Goal: Information Seeking & Learning: Learn about a topic

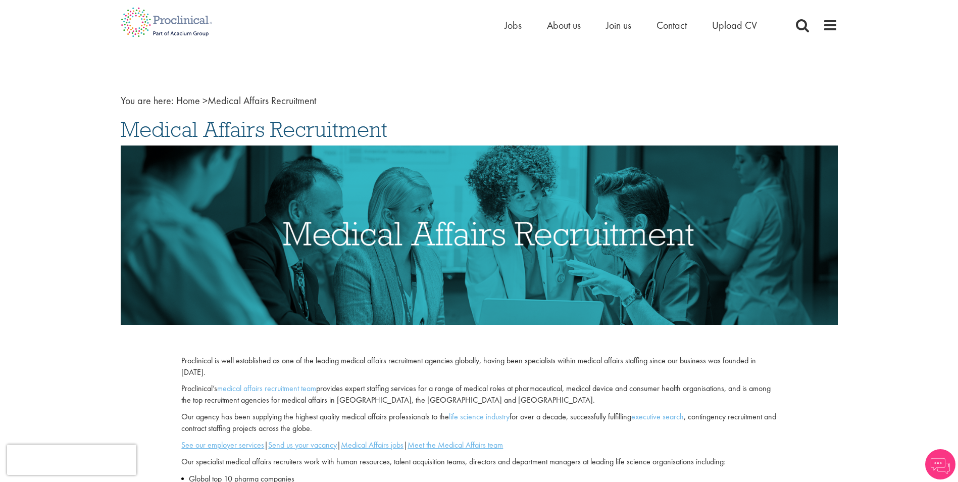
click at [516, 32] on li "Jobs" at bounding box center [512, 25] width 17 height 15
click at [513, 26] on span "Jobs" at bounding box center [512, 25] width 17 height 13
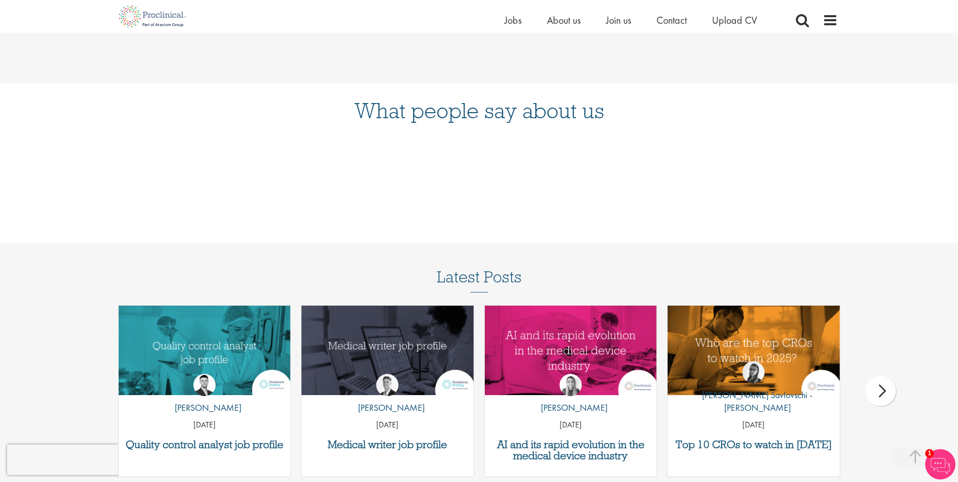
scroll to position [1060, 0]
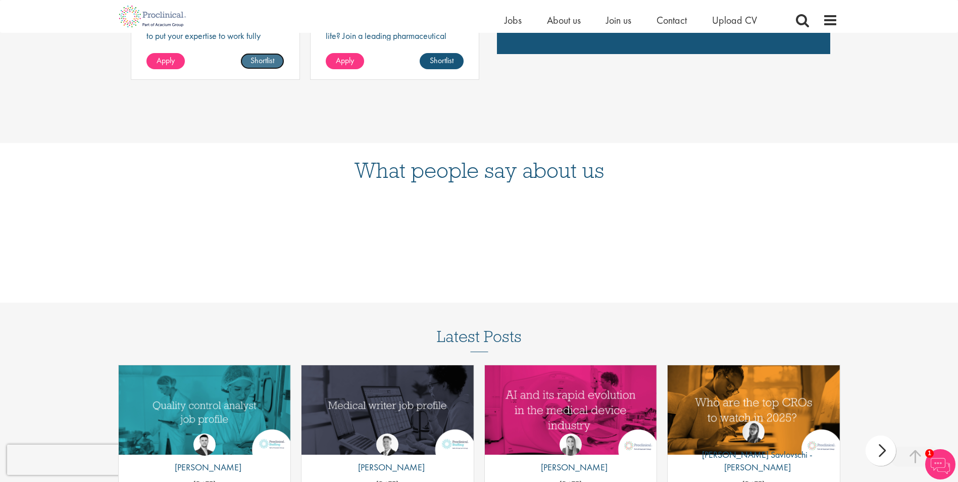
click at [268, 58] on link "Shortlist" at bounding box center [262, 61] width 44 height 16
click at [273, 57] on link "Shortlisted" at bounding box center [258, 61] width 52 height 16
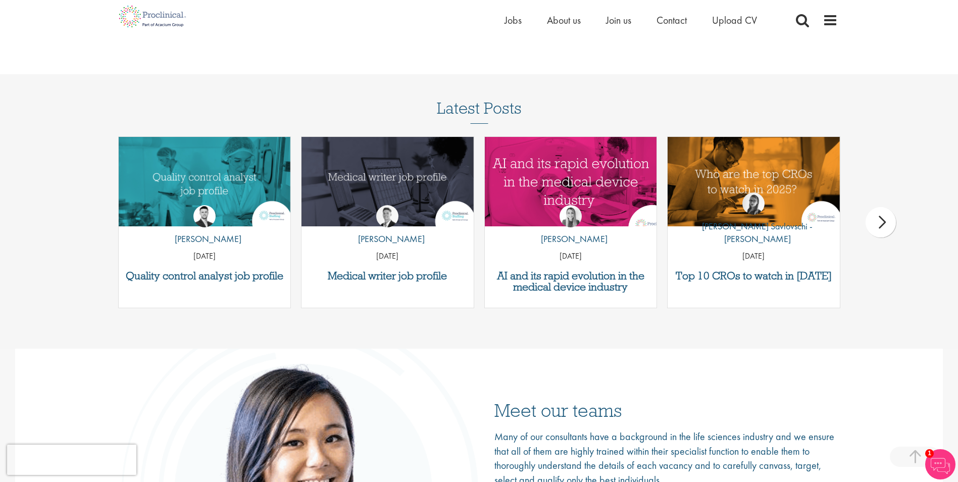
scroll to position [1363, 0]
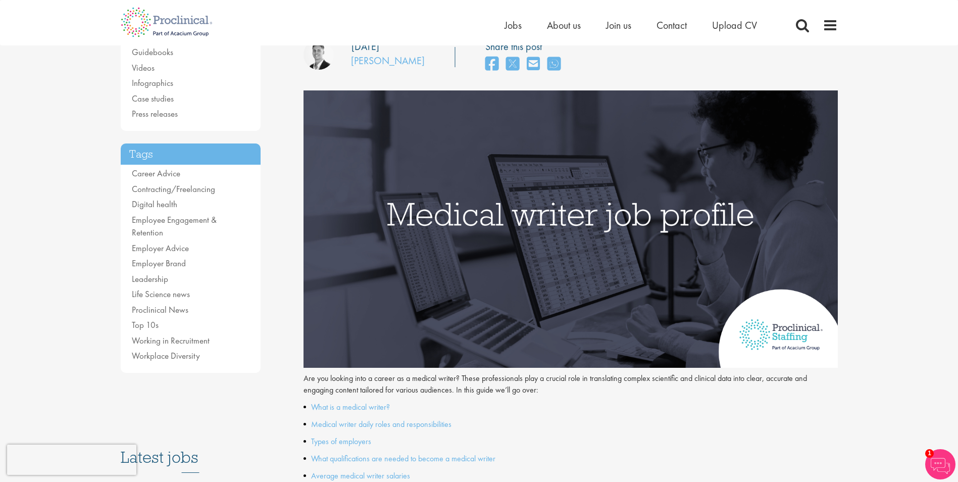
scroll to position [303, 0]
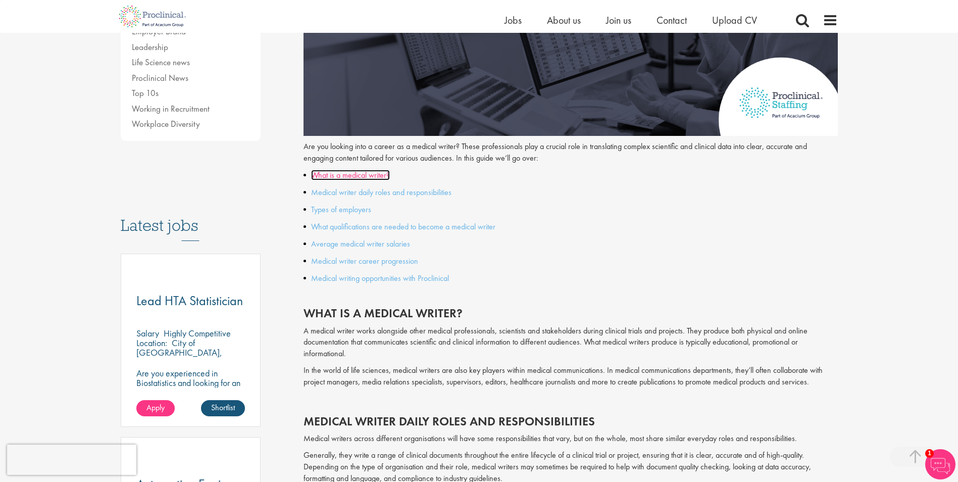
click at [366, 172] on link "What is a medical writer?" at bounding box center [350, 175] width 79 height 11
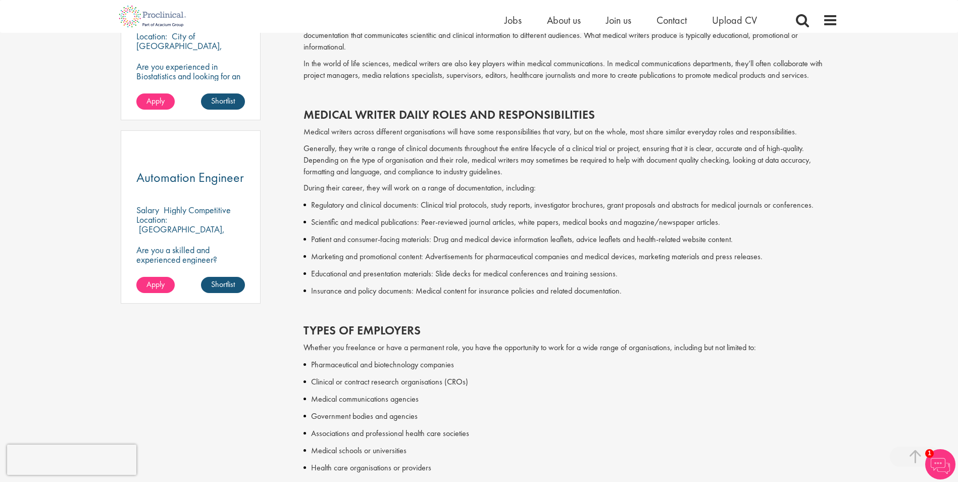
drag, startPoint x: 490, startPoint y: 226, endPoint x: 466, endPoint y: 251, distance: 34.6
click at [466, 252] on p "Marketing and promotional content: Advertisements for pharmaceutical companies …" at bounding box center [574, 256] width 527 height 12
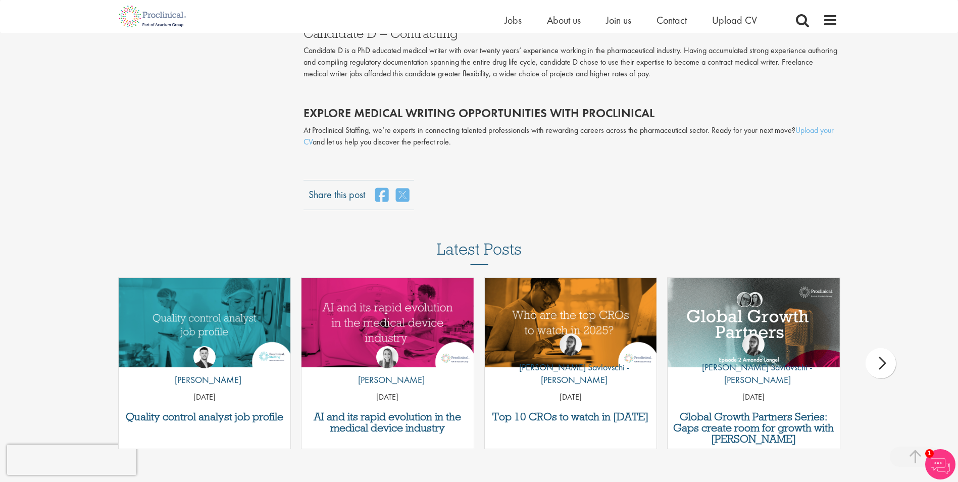
scroll to position [2073, 0]
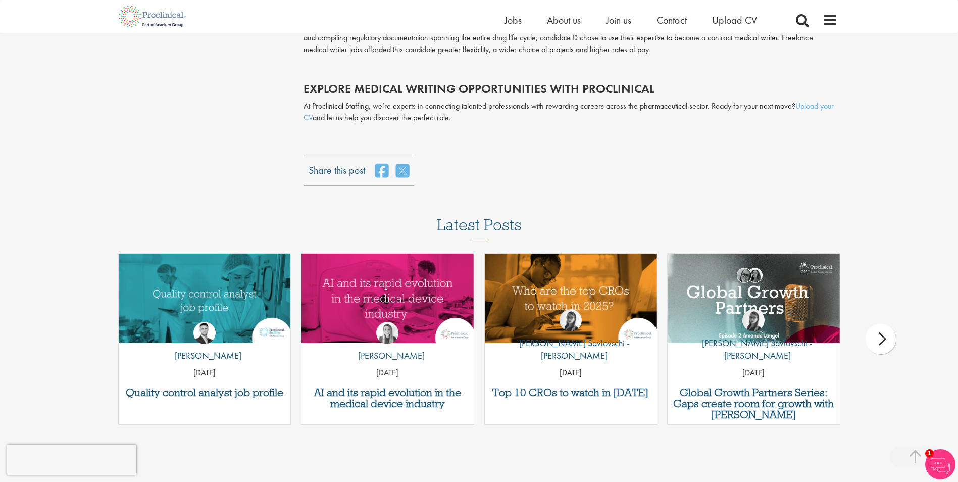
click at [891, 337] on div "next" at bounding box center [880, 339] width 30 height 30
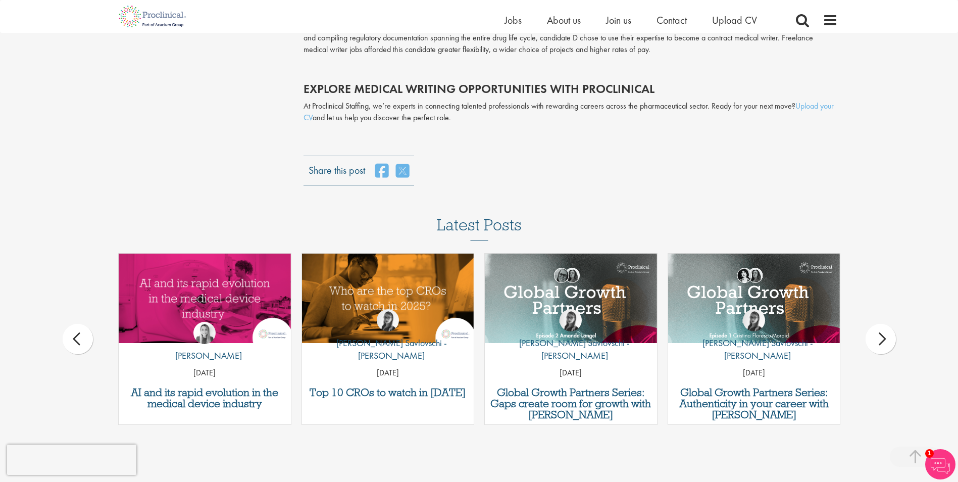
click at [891, 335] on div "next" at bounding box center [880, 339] width 30 height 30
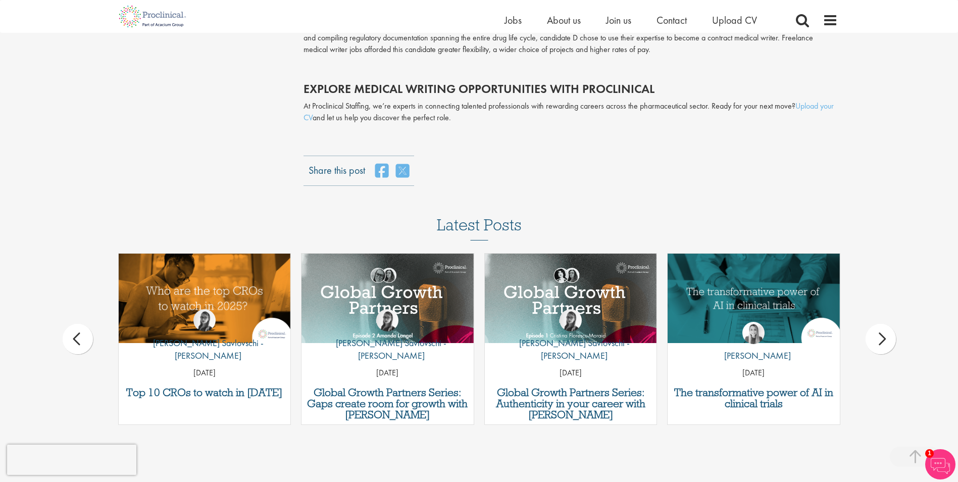
click at [891, 335] on div "next" at bounding box center [880, 339] width 30 height 30
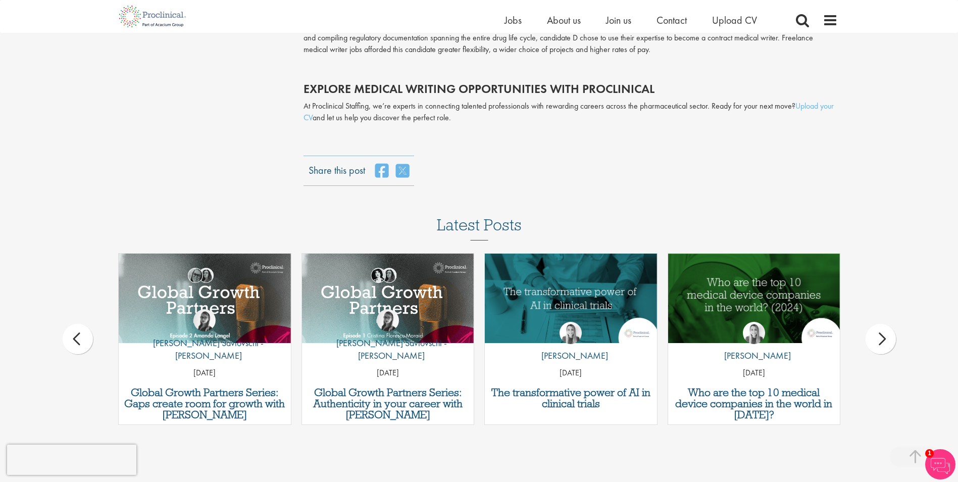
click at [876, 339] on div "next" at bounding box center [880, 339] width 30 height 30
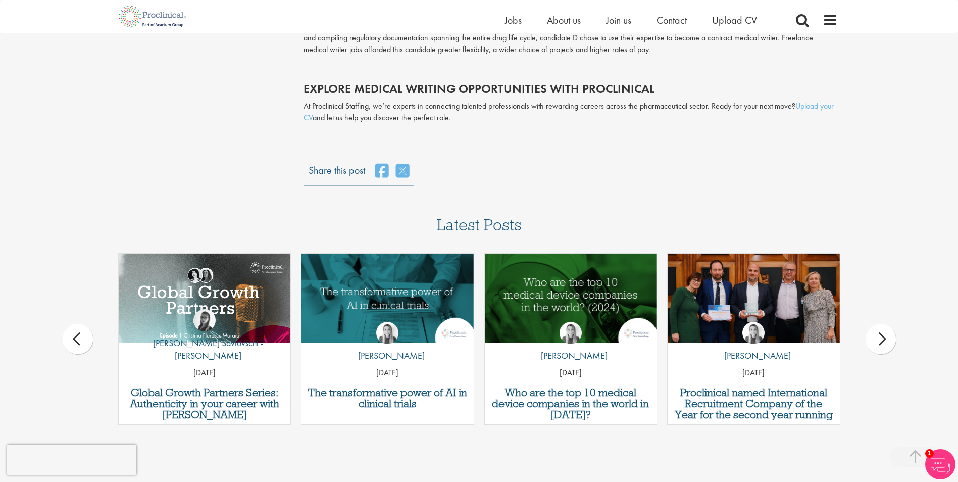
click at [876, 339] on div "next" at bounding box center [880, 339] width 30 height 30
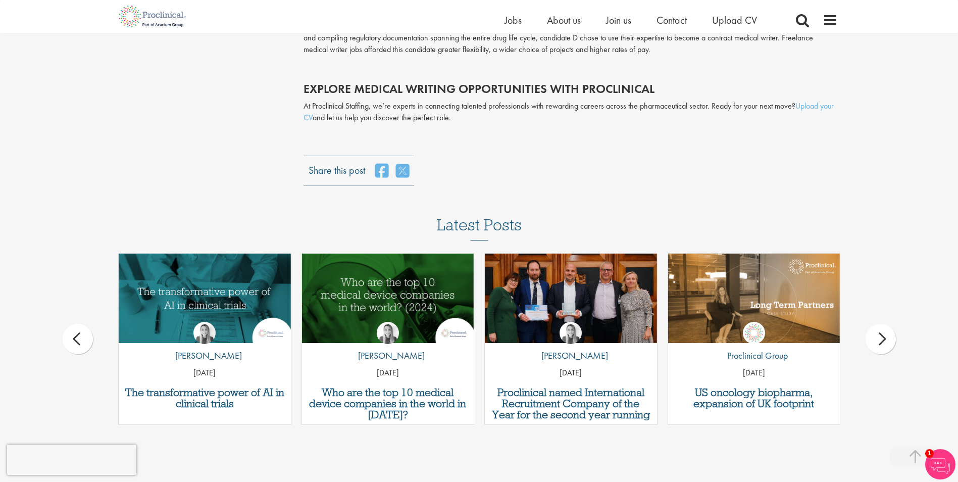
click at [876, 339] on div "next" at bounding box center [880, 339] width 30 height 30
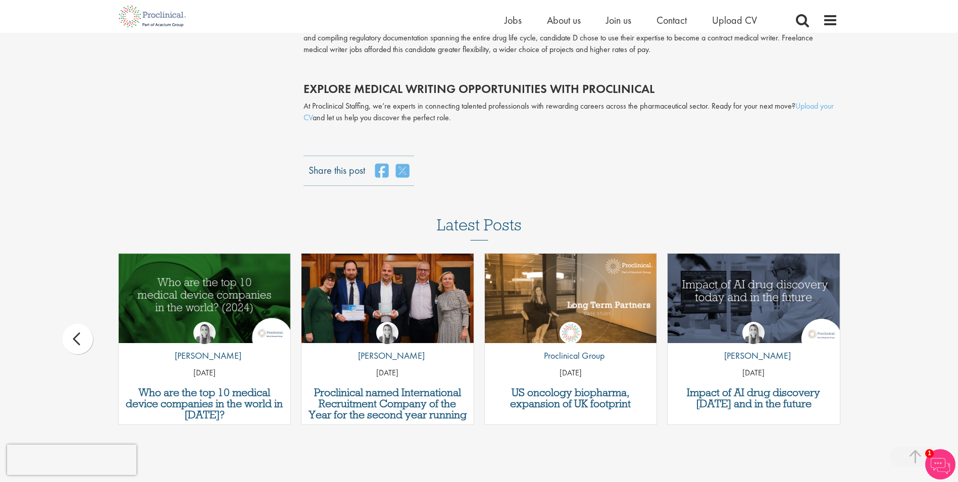
click at [835, 342] on div "by Hannah Burke 19 Sep 24" at bounding box center [753, 346] width 172 height 75
click at [830, 341] on div "by Hannah Burke 19 Sep 24" at bounding box center [753, 346] width 172 height 75
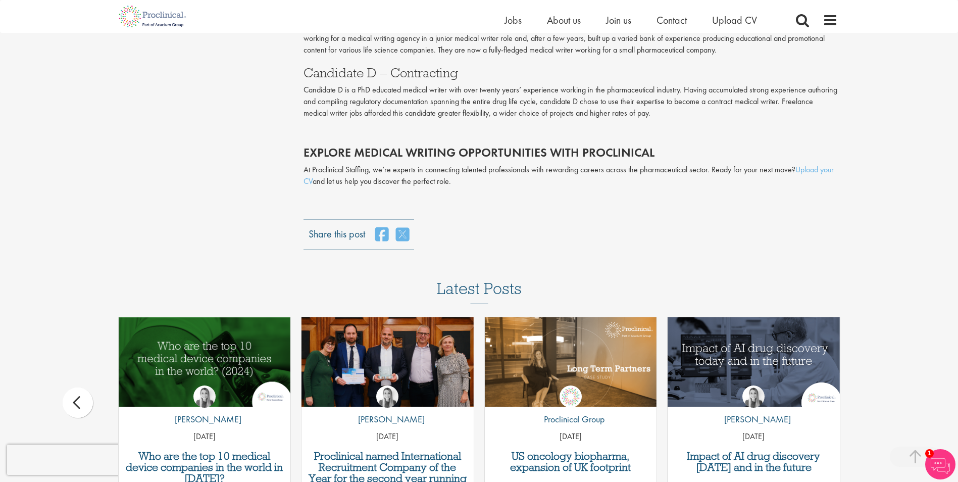
scroll to position [2124, 0]
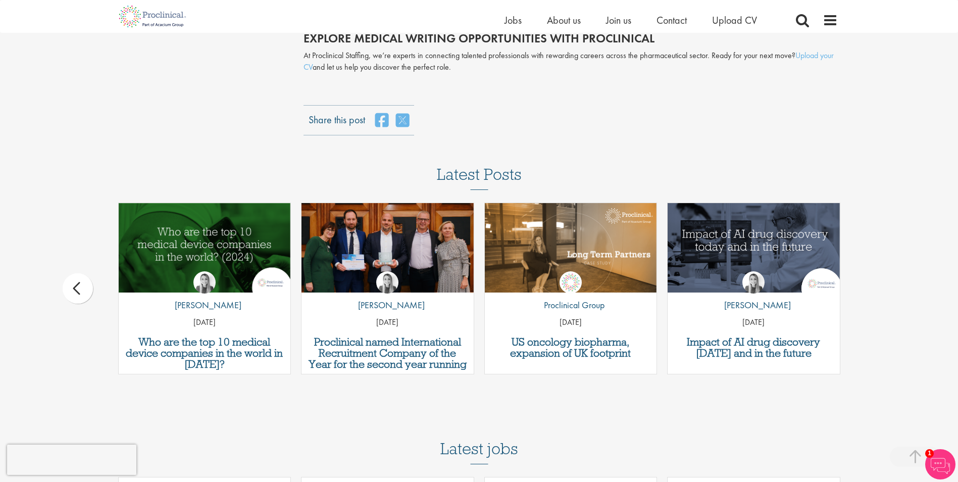
click at [84, 290] on div "prev" at bounding box center [78, 288] width 30 height 30
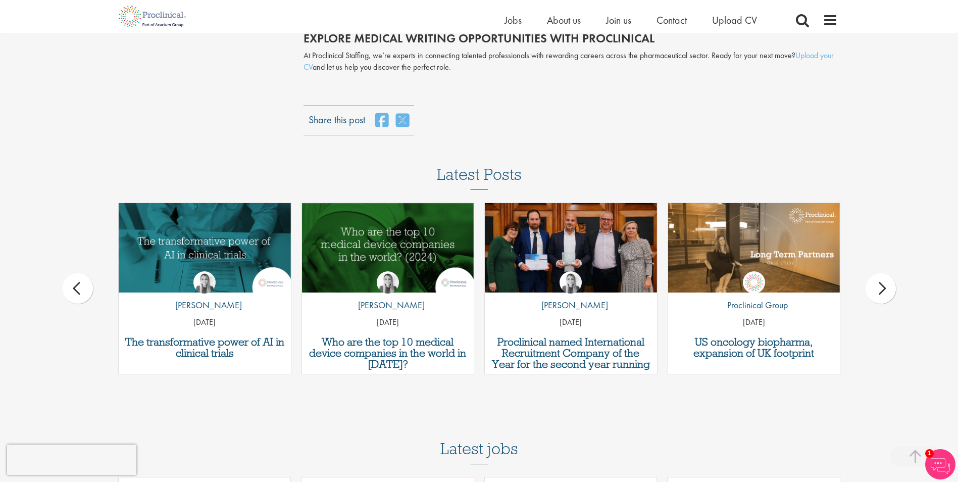
click at [78, 291] on div "prev" at bounding box center [78, 288] width 30 height 30
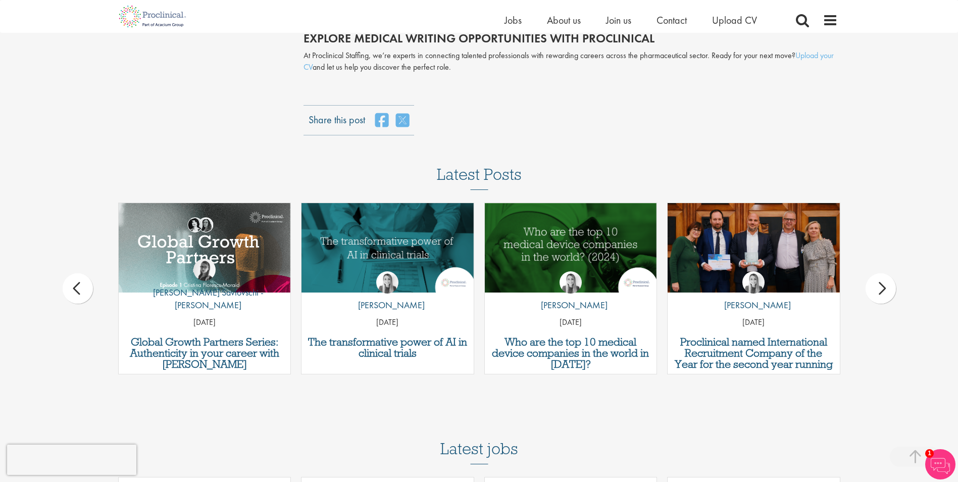
click at [78, 291] on div "prev" at bounding box center [78, 288] width 30 height 30
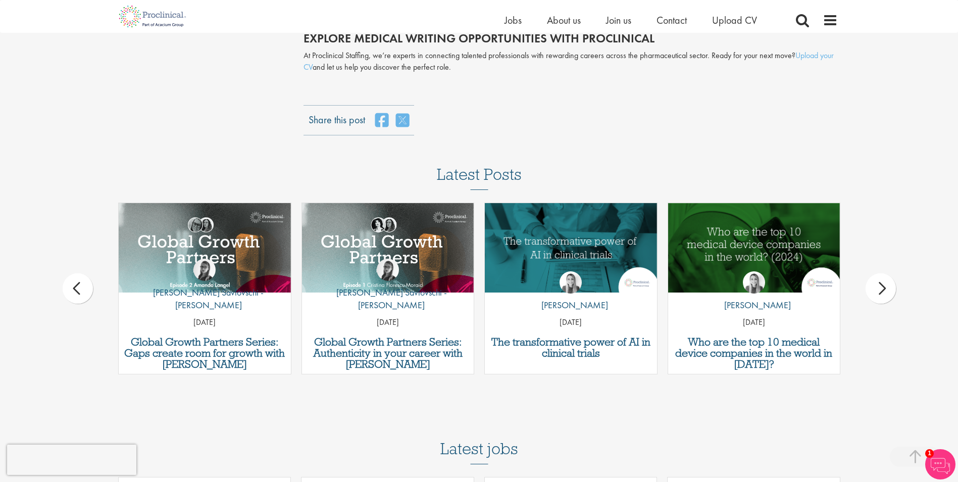
click at [78, 291] on div "prev" at bounding box center [78, 288] width 30 height 30
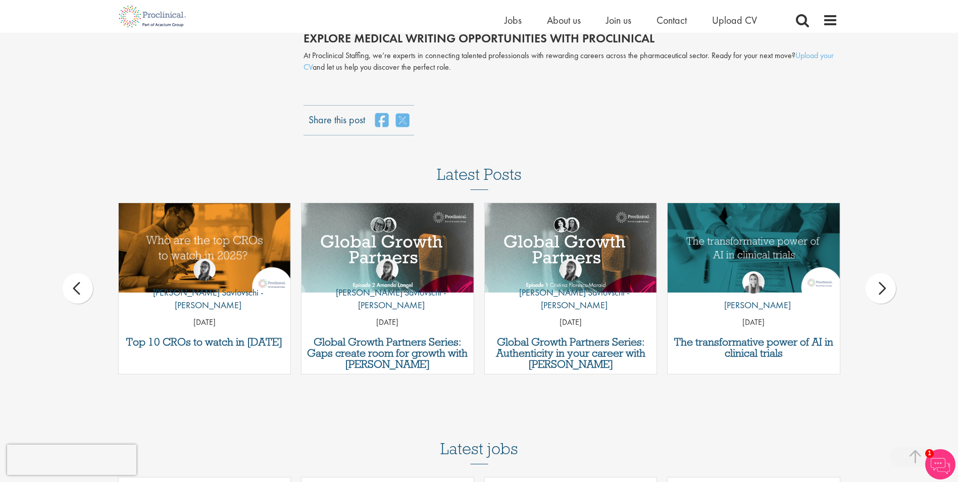
click at [78, 291] on div "prev" at bounding box center [78, 288] width 30 height 30
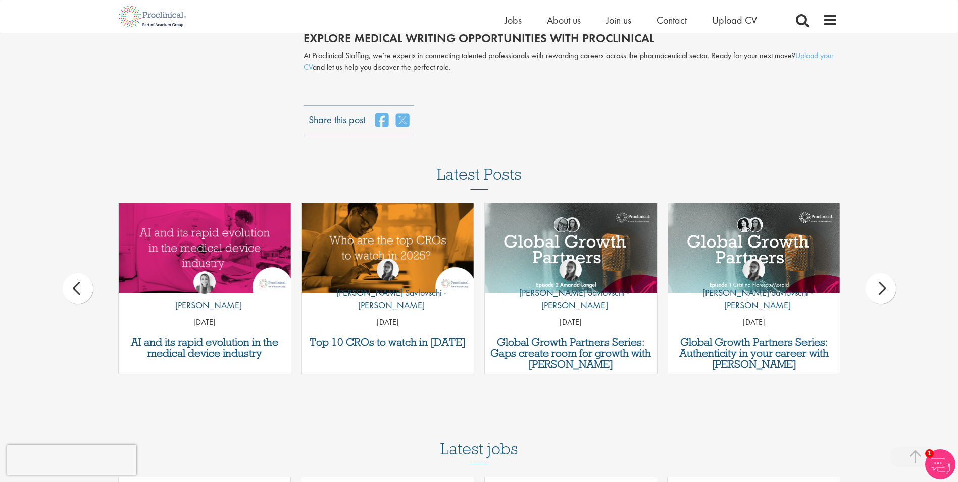
click at [78, 291] on div "prev" at bounding box center [78, 288] width 30 height 30
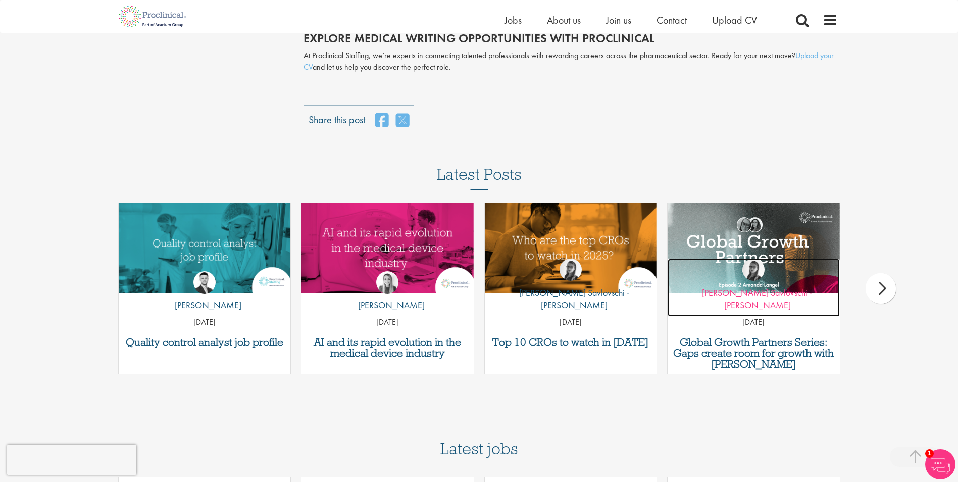
click at [767, 309] on p "by Theodora Savlovschi - Wicks" at bounding box center [753, 299] width 172 height 26
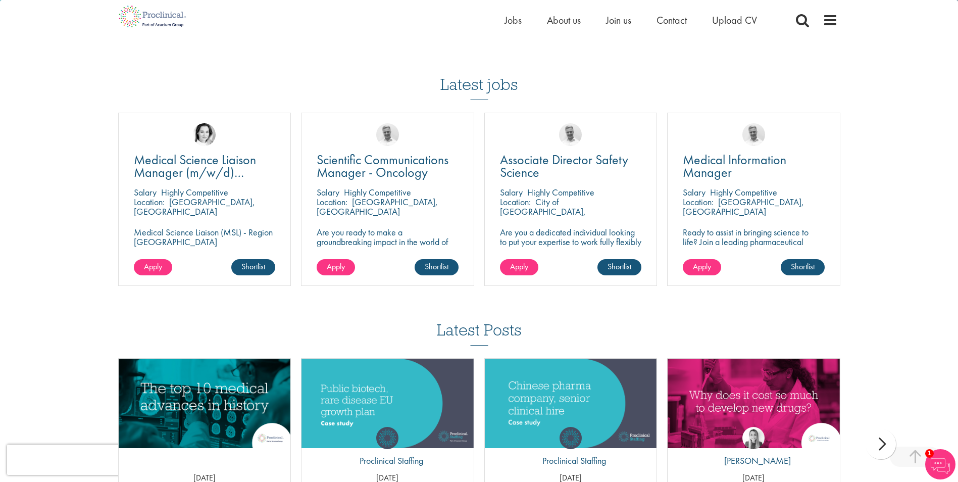
scroll to position [1308, 0]
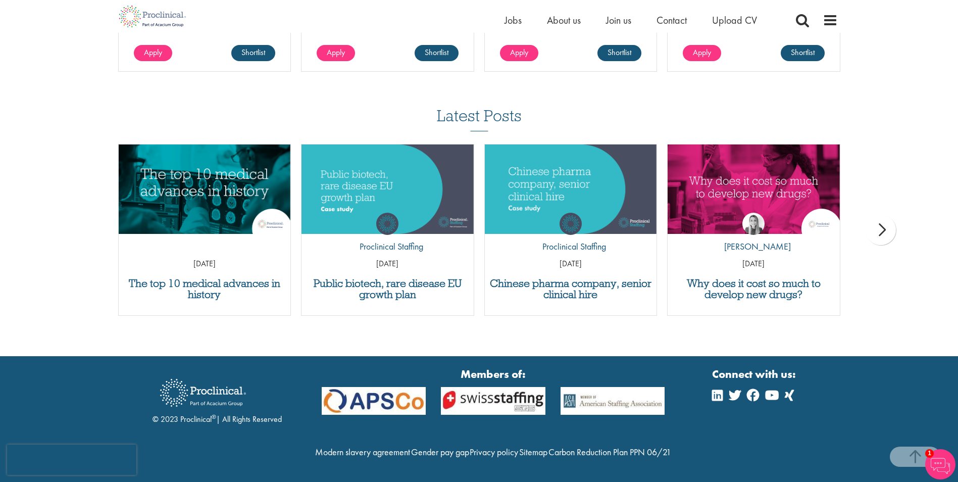
click at [878, 215] on div "next" at bounding box center [880, 230] width 30 height 30
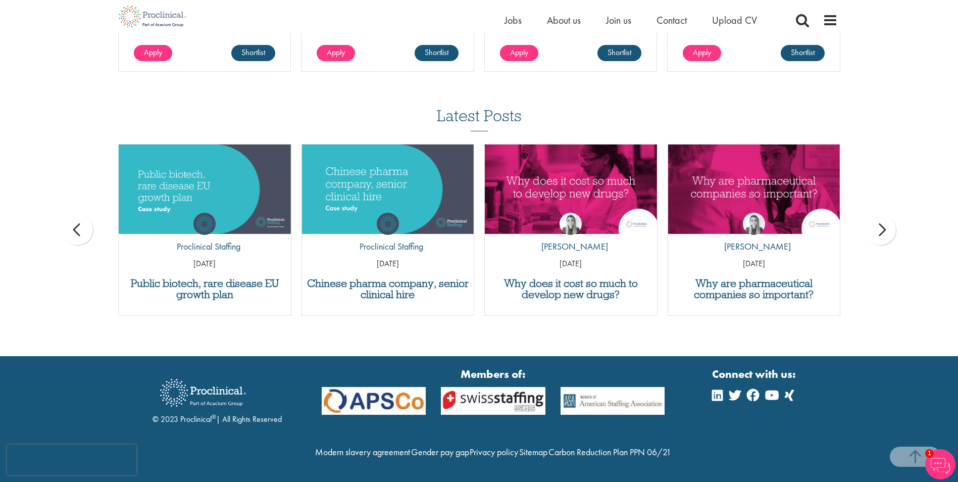
click at [878, 215] on div "next" at bounding box center [880, 230] width 30 height 30
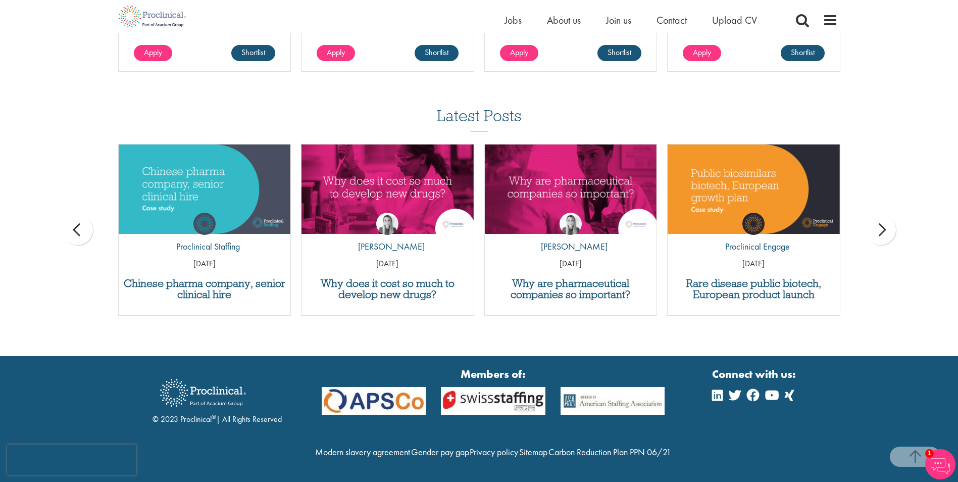
click at [878, 215] on div "next" at bounding box center [880, 230] width 30 height 30
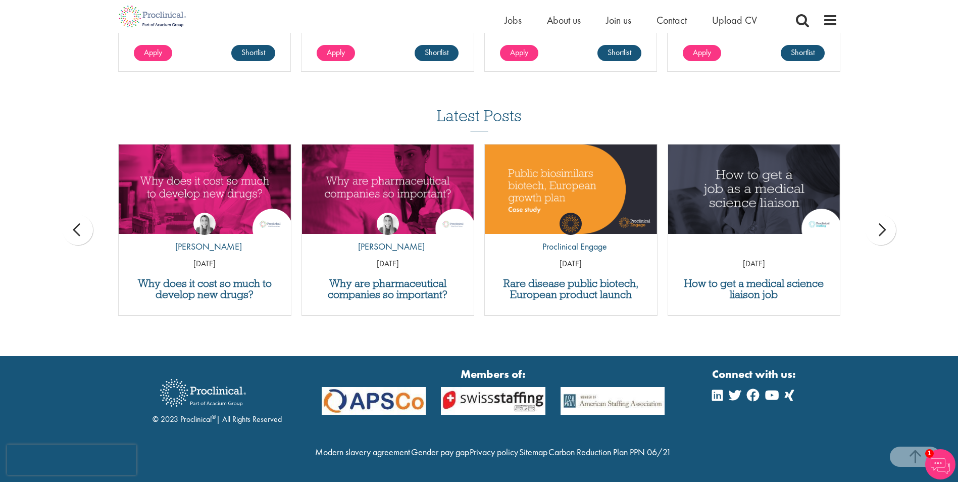
click at [880, 215] on div "next" at bounding box center [880, 230] width 30 height 30
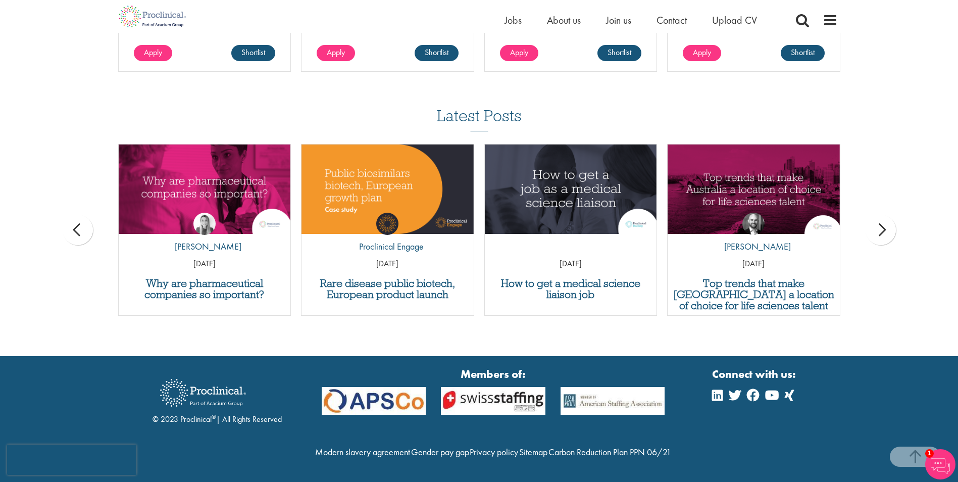
click at [881, 215] on div "next" at bounding box center [880, 230] width 30 height 30
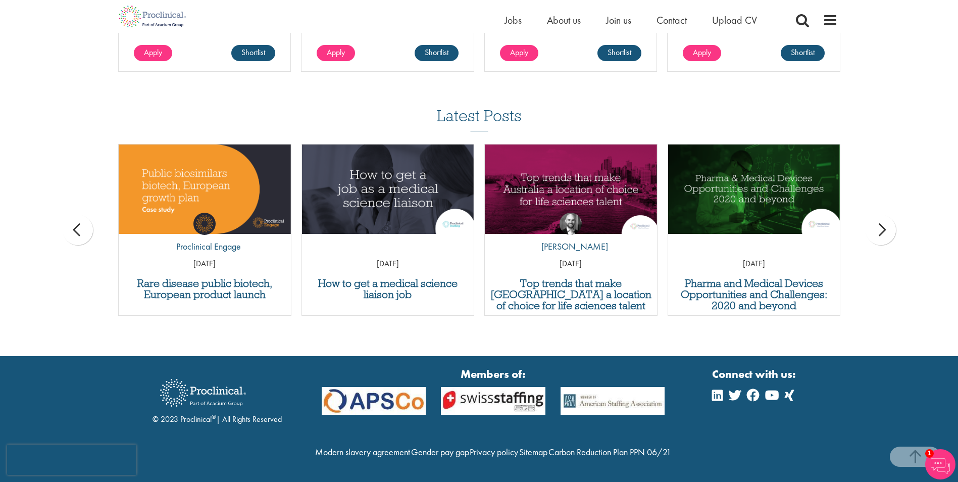
click at [881, 215] on div "next" at bounding box center [880, 230] width 30 height 30
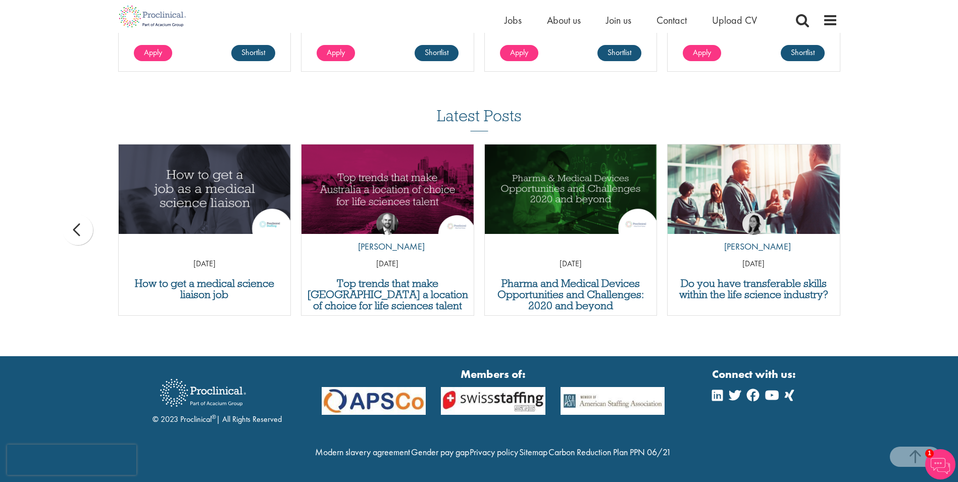
click at [87, 215] on div "prev" at bounding box center [78, 230] width 30 height 30
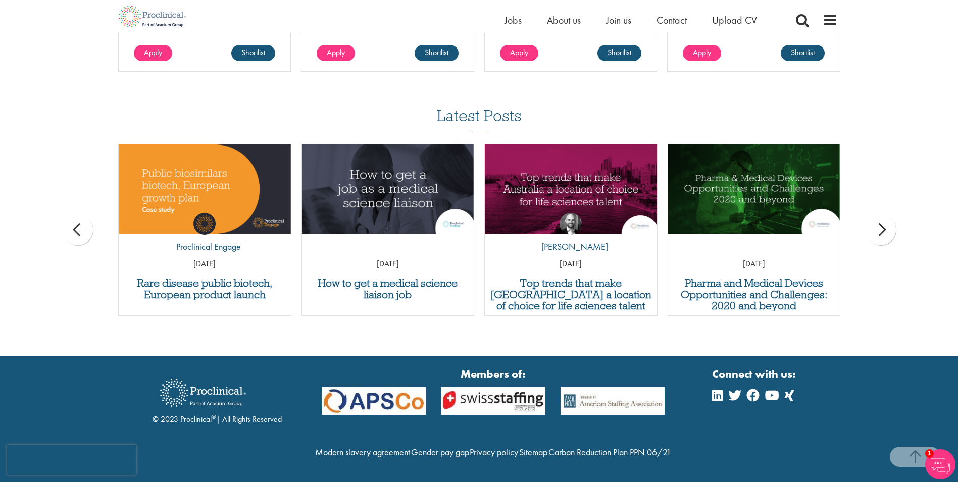
click at [87, 215] on div "prev" at bounding box center [78, 230] width 30 height 30
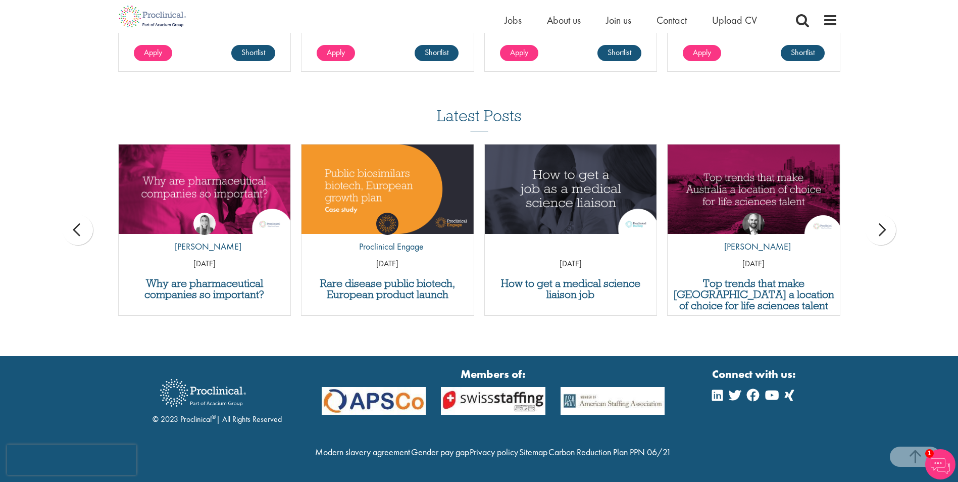
click at [87, 215] on div "prev" at bounding box center [78, 230] width 30 height 30
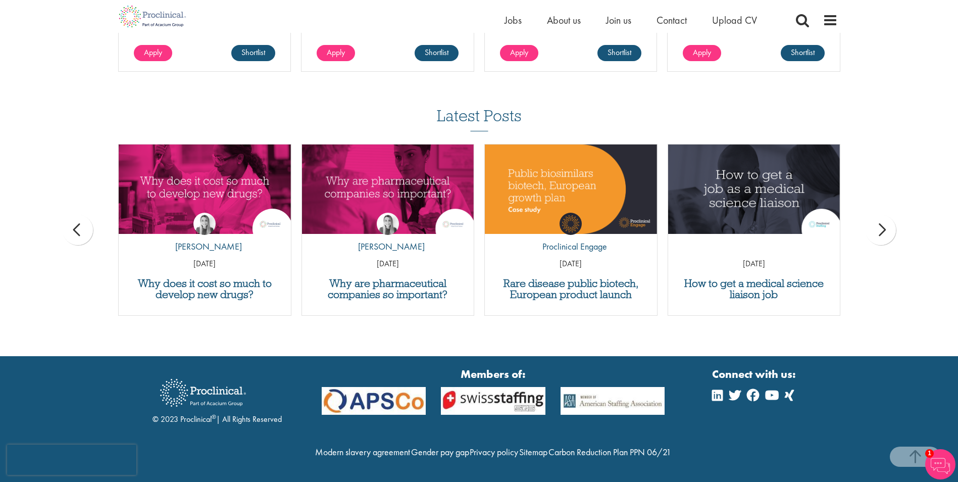
click at [99, 216] on div "Latest Posts The top 10 medical advances in history 21 Jun 21 Public biotech, r…" at bounding box center [479, 216] width 958 height 219
click at [98, 216] on div "Latest Posts The top 10 medical advances in history 21 Jun 21 Public biotech, r…" at bounding box center [479, 216] width 958 height 219
click at [89, 215] on div "prev" at bounding box center [78, 230] width 30 height 30
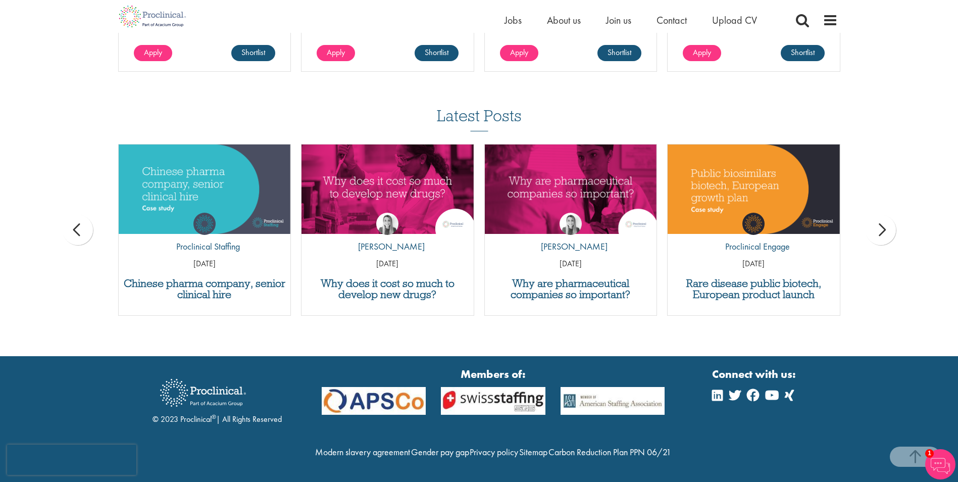
click at [89, 215] on div "prev" at bounding box center [78, 230] width 30 height 30
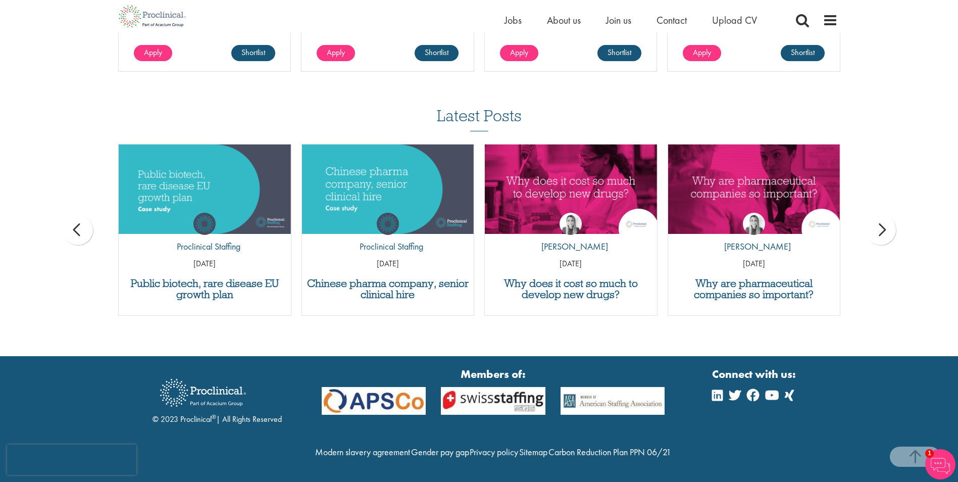
click at [89, 215] on div "prev" at bounding box center [78, 230] width 30 height 30
click at [89, 205] on div "Latest Posts The top 10 medical advances in history 21 Jun 21 Public biotech, r…" at bounding box center [479, 216] width 958 height 219
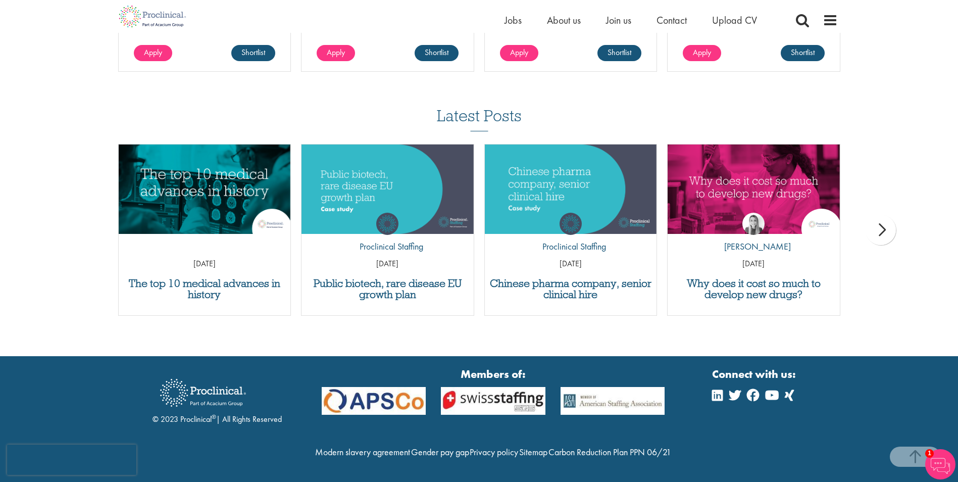
click at [89, 206] on div "Latest Posts The top 10 medical advances in history 21 Jun 21 Public biotech, r…" at bounding box center [479, 216] width 958 height 219
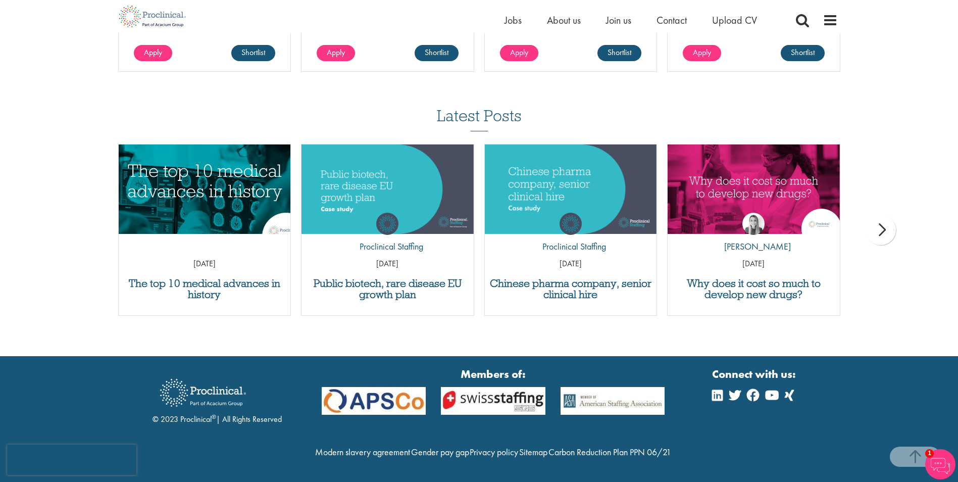
drag, startPoint x: 89, startPoint y: 206, endPoint x: 256, endPoint y: 167, distance: 171.7
click at [90, 207] on div "Latest Posts The top 10 medical advances in history 21 Jun 21 Public biotech, r…" at bounding box center [479, 216] width 958 height 219
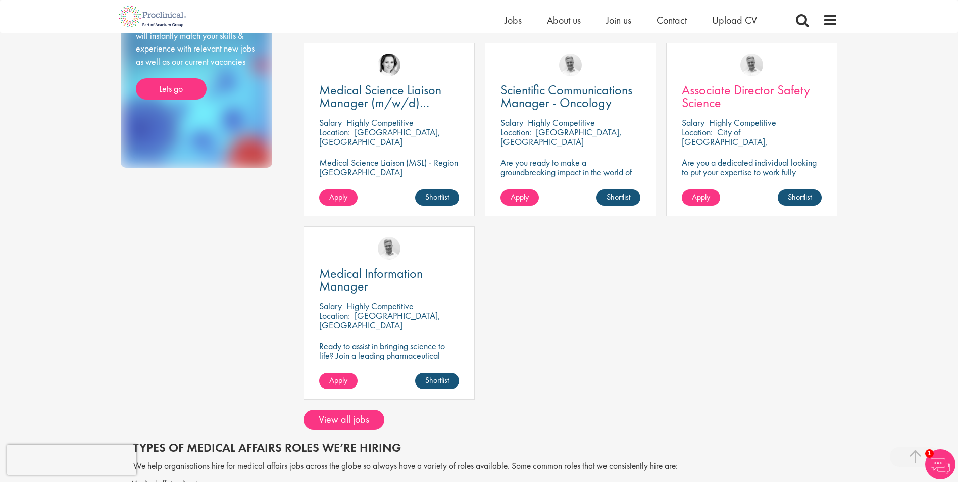
scroll to position [202, 0]
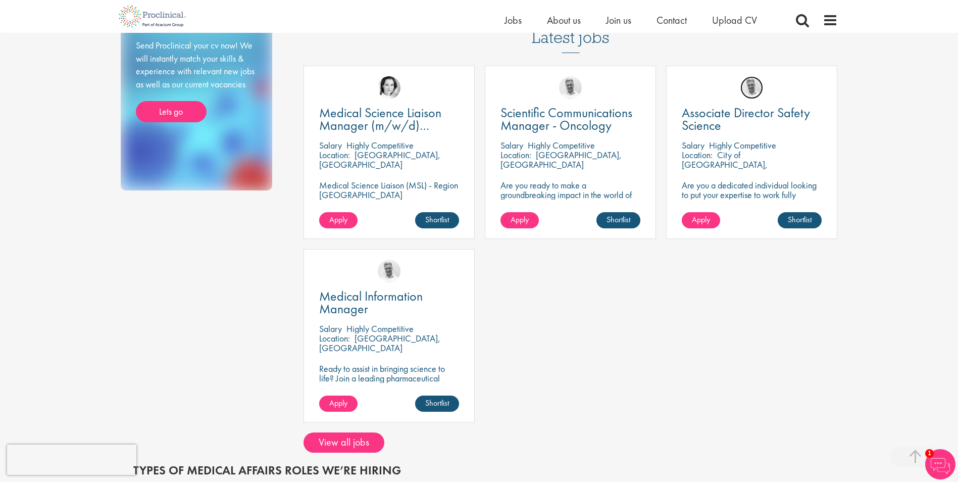
click at [755, 96] on img at bounding box center [751, 87] width 23 height 23
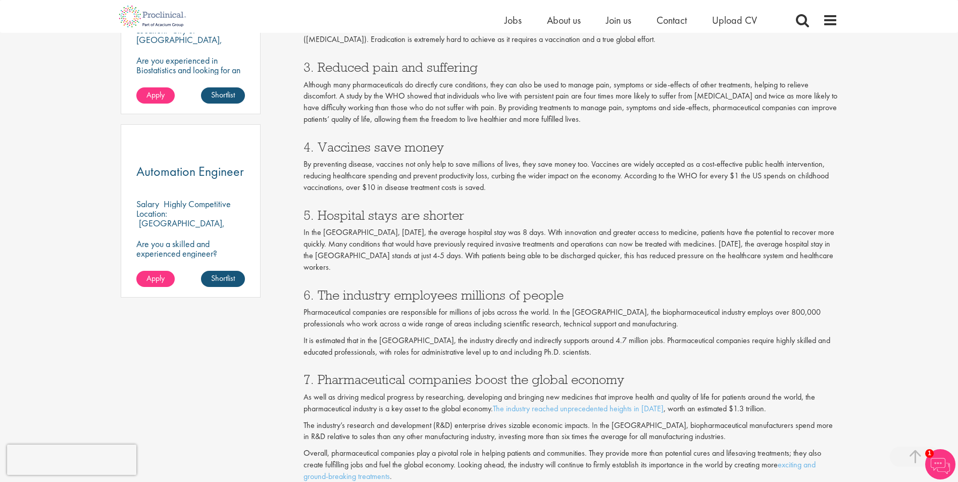
scroll to position [808, 0]
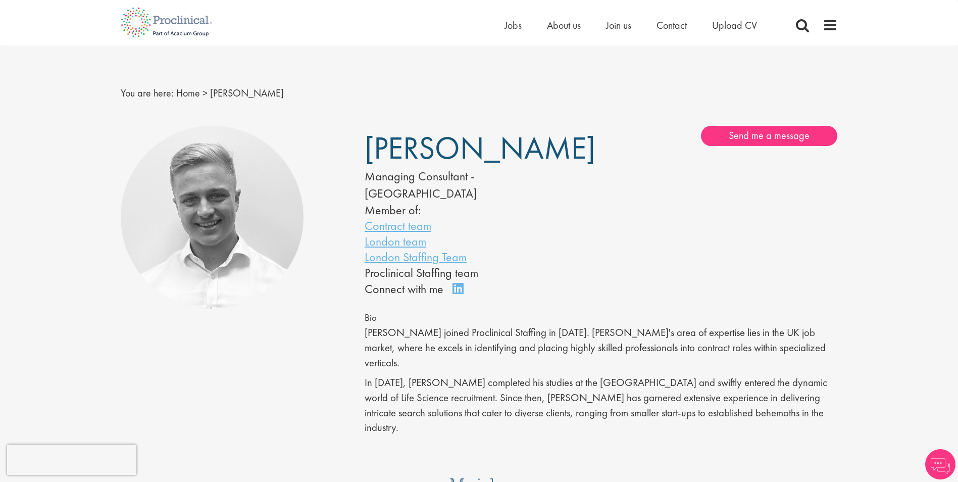
drag, startPoint x: 579, startPoint y: 257, endPoint x: 583, endPoint y: 172, distance: 85.4
click at [0, 0] on div "[PERSON_NAME] Managing Consultant - [GEOGRAPHIC_DATA] Member of: Contract team …" at bounding box center [0, 0] width 0 height 0
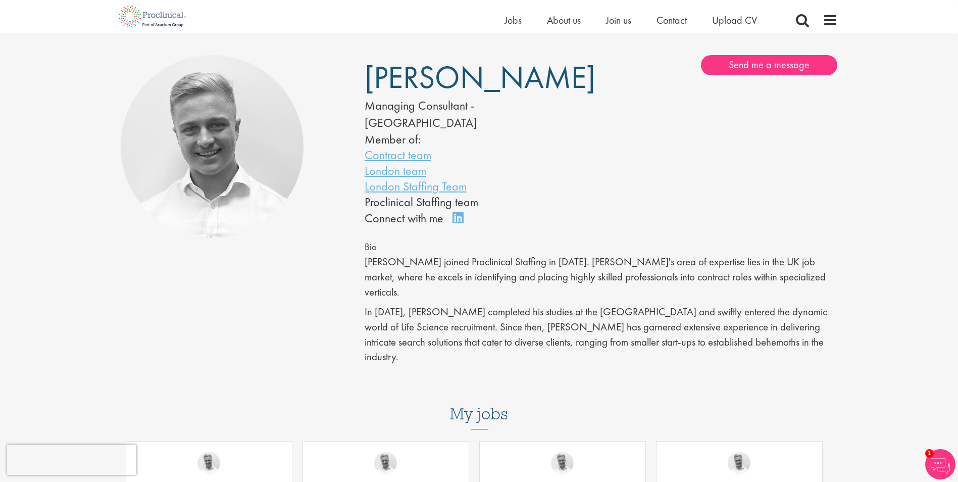
scroll to position [50, 0]
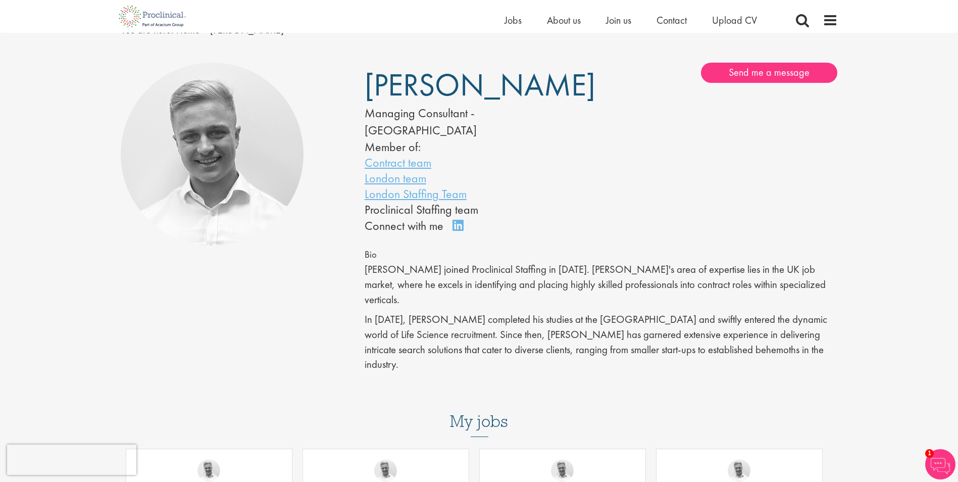
drag, startPoint x: 528, startPoint y: 159, endPoint x: 591, endPoint y: 120, distance: 74.5
click at [0, 0] on div "Joshua Bye Managing Consultant - Europe Member of: Contract team London team Lo…" at bounding box center [0, 0] width 0 height 0
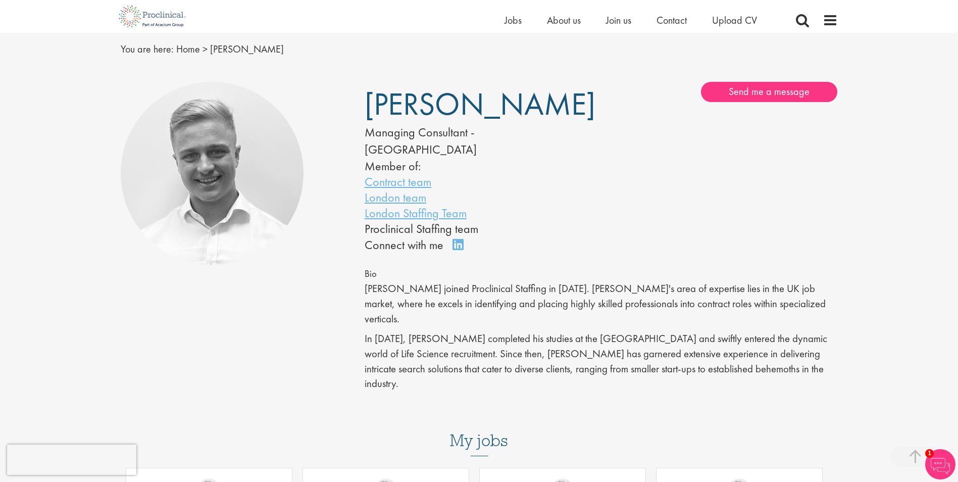
scroll to position [0, 0]
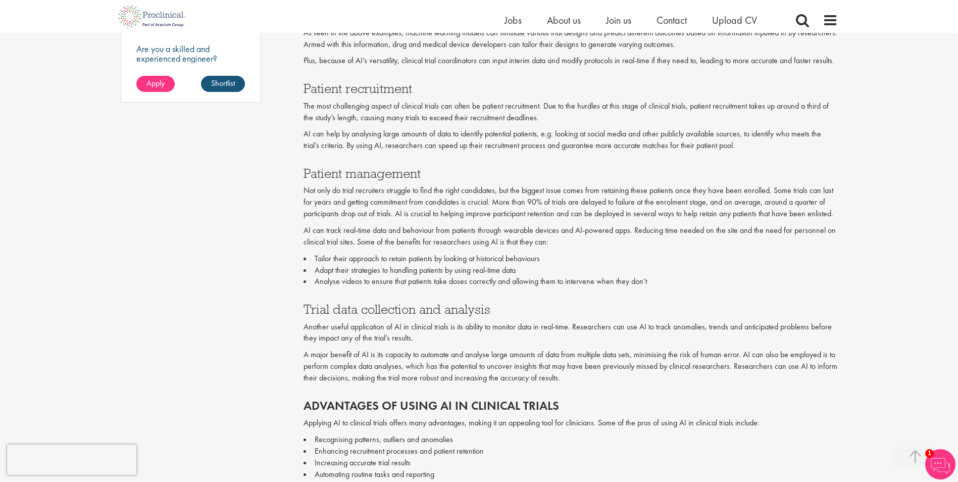
scroll to position [959, 0]
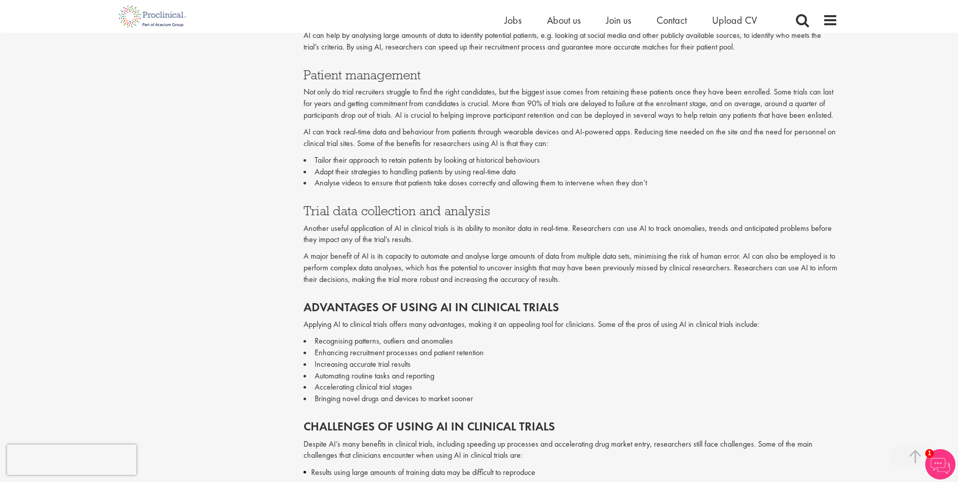
drag, startPoint x: 576, startPoint y: 270, endPoint x: 557, endPoint y: 272, distance: 18.2
click at [557, 272] on p "A major benefit of AI is its capacity to automate and analyse large amounts of …" at bounding box center [570, 267] width 534 height 35
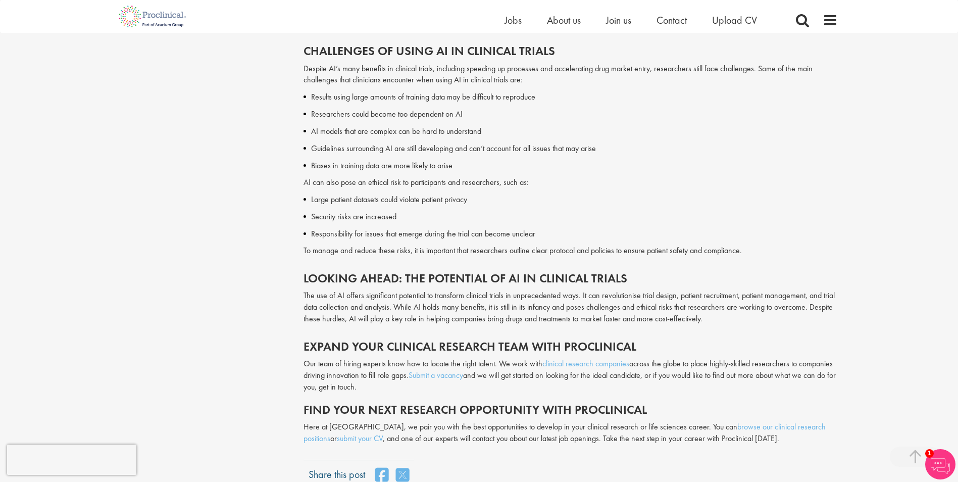
scroll to position [1414, 0]
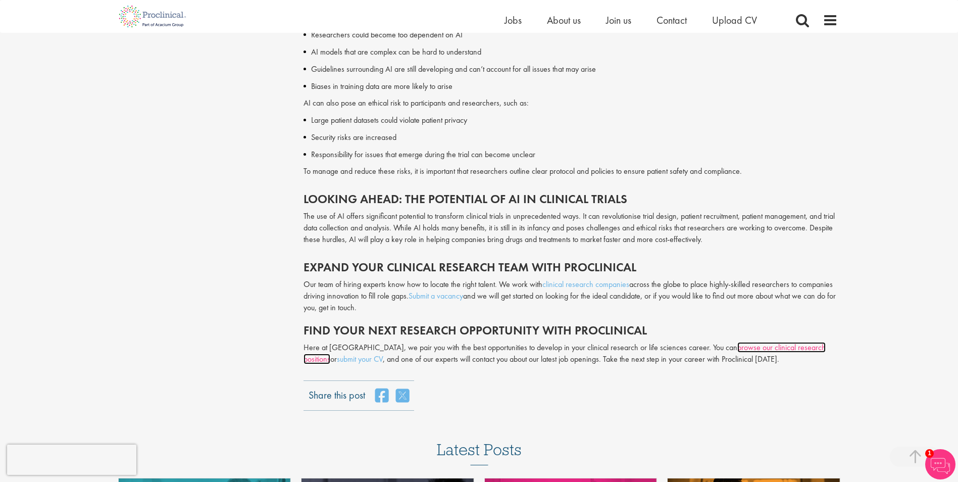
click at [745, 360] on link "browse our clinical research positions" at bounding box center [564, 353] width 522 height 22
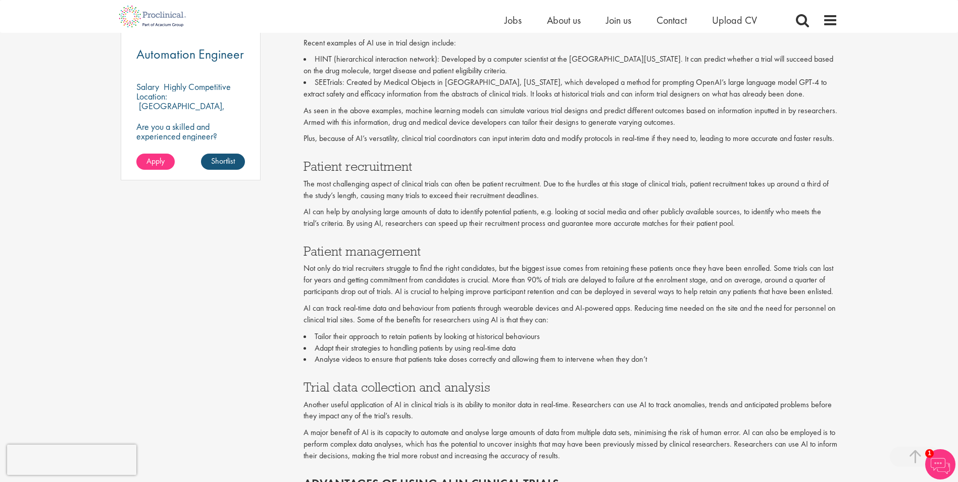
scroll to position [656, 0]
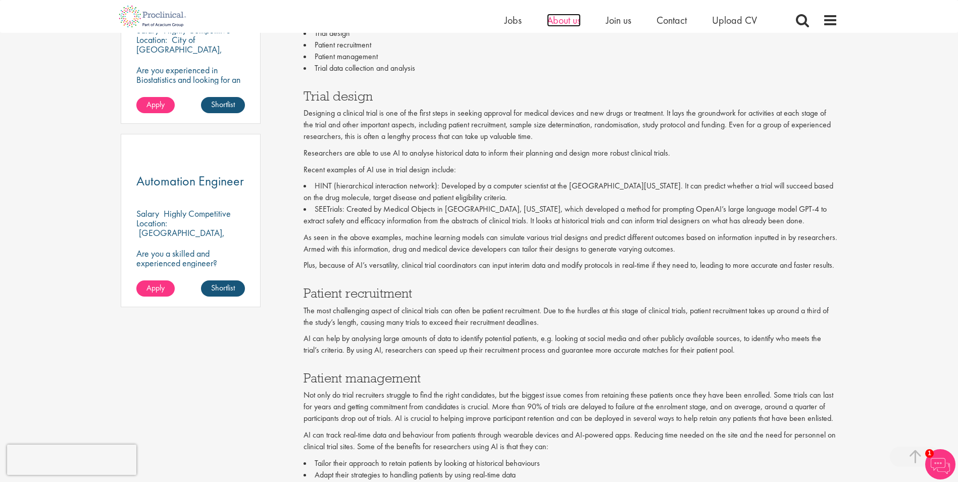
click at [578, 21] on span "About us" at bounding box center [564, 20] width 34 height 13
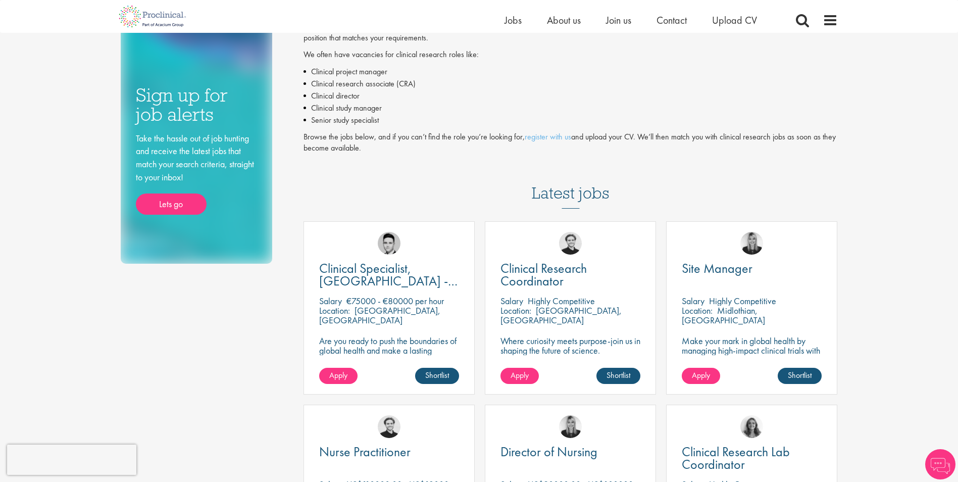
scroll to position [202, 0]
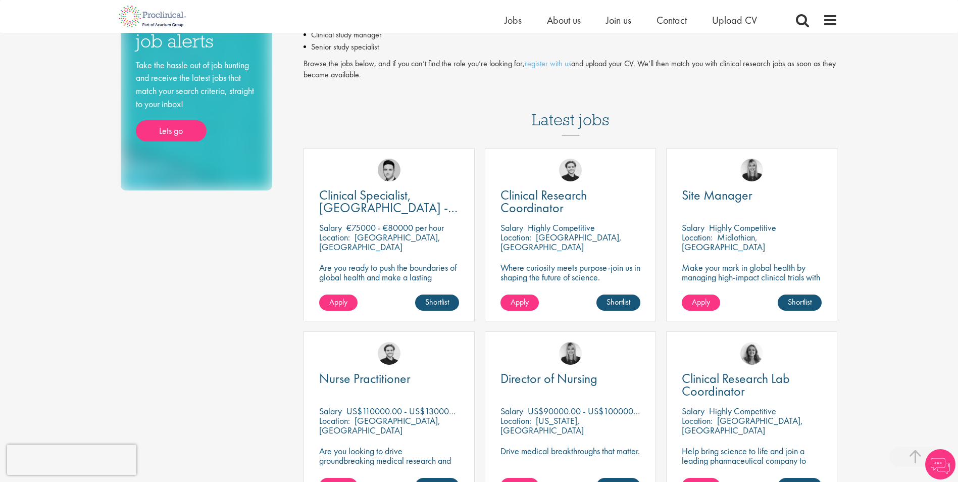
drag, startPoint x: 647, startPoint y: 111, endPoint x: 560, endPoint y: 103, distance: 86.7
click at [560, 103] on h3 "Latest jobs" at bounding box center [571, 110] width 78 height 49
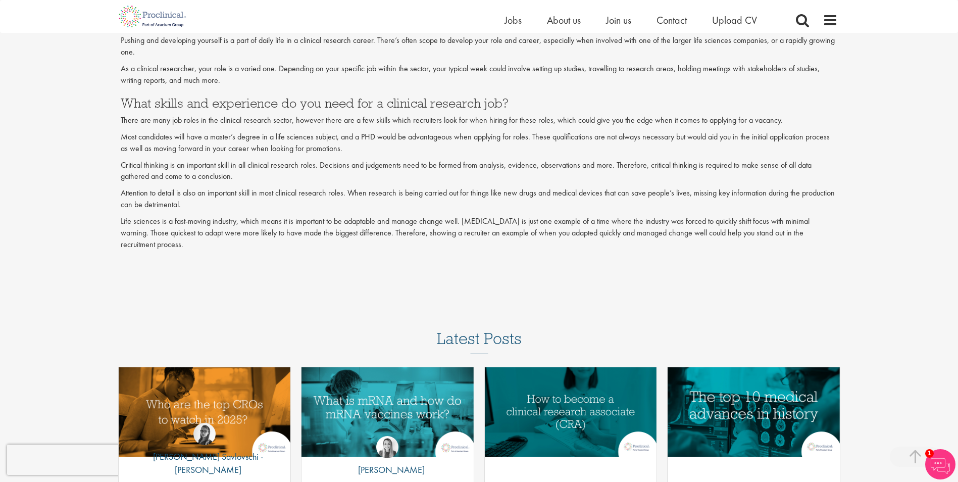
scroll to position [1313, 0]
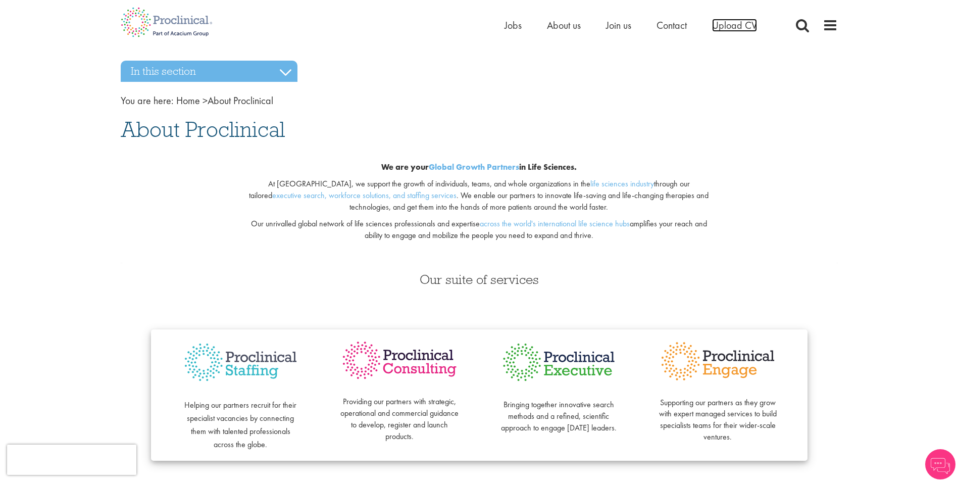
click at [726, 23] on span "Upload CV" at bounding box center [734, 25] width 45 height 13
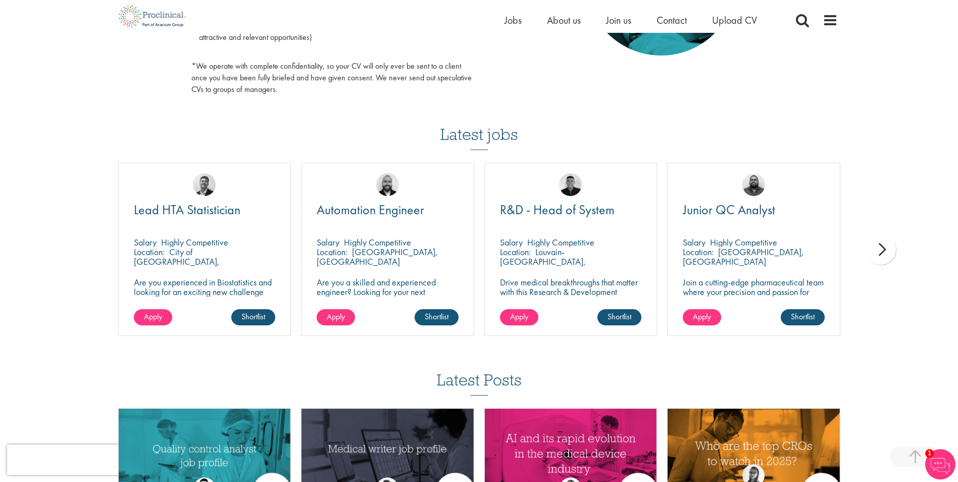
scroll to position [606, 0]
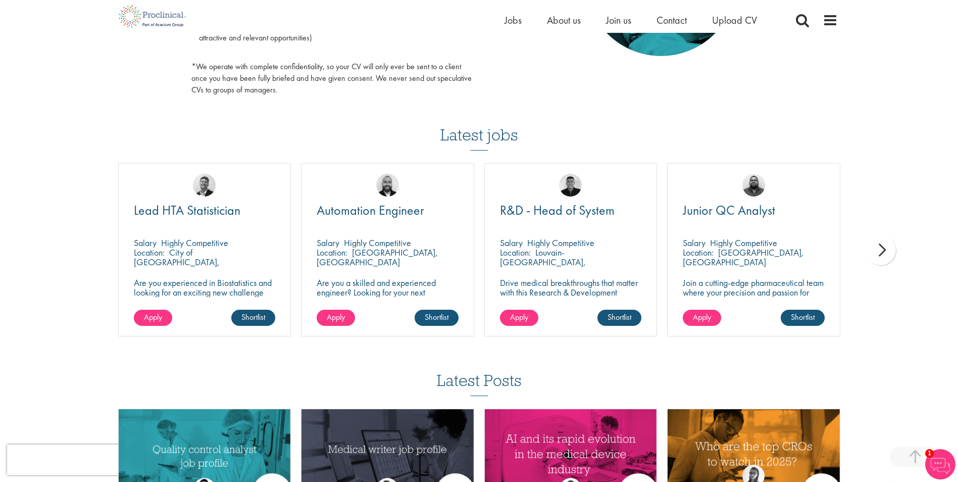
click at [883, 258] on div "next" at bounding box center [880, 250] width 30 height 30
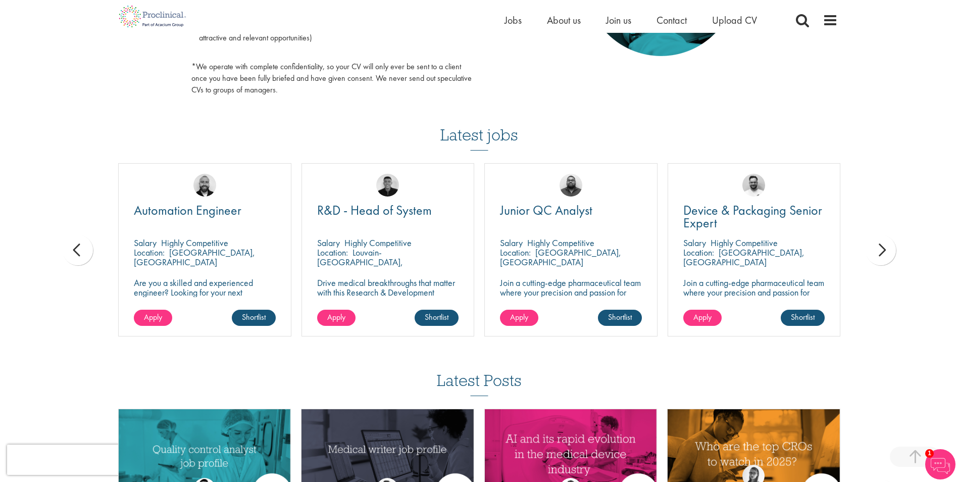
click at [887, 255] on div "next" at bounding box center [880, 250] width 30 height 30
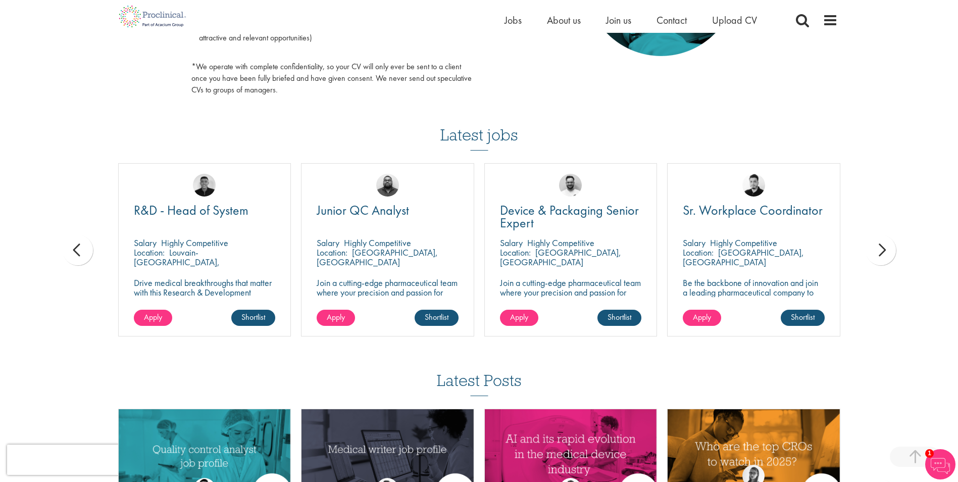
click at [887, 255] on div "next" at bounding box center [880, 250] width 30 height 30
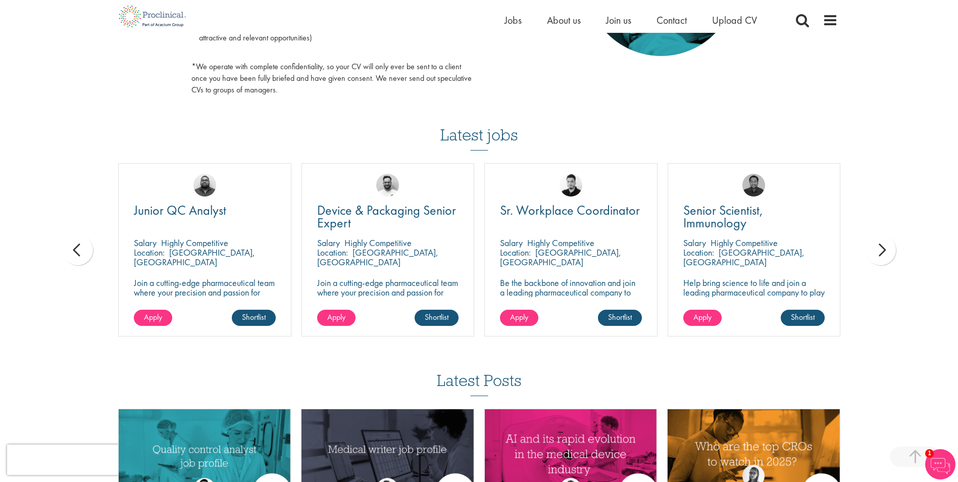
click at [887, 255] on div "next" at bounding box center [880, 250] width 30 height 30
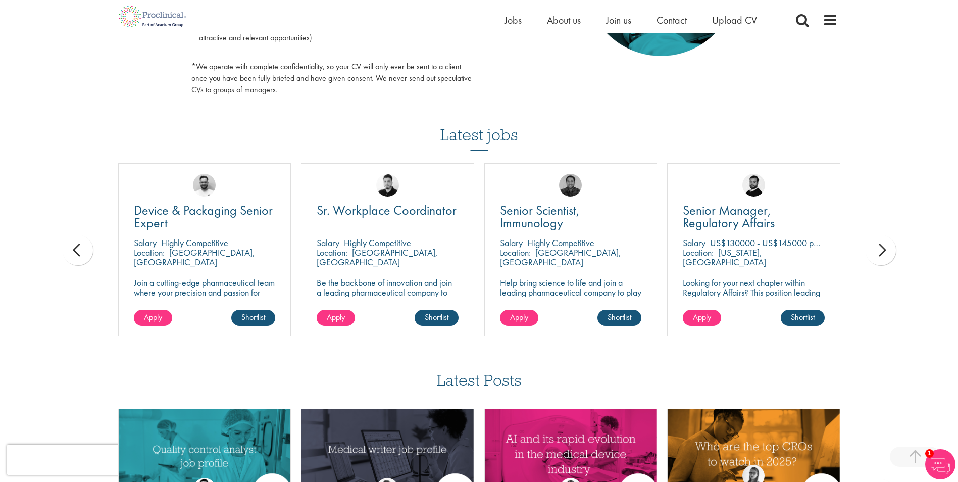
click at [887, 255] on div "next" at bounding box center [880, 250] width 30 height 30
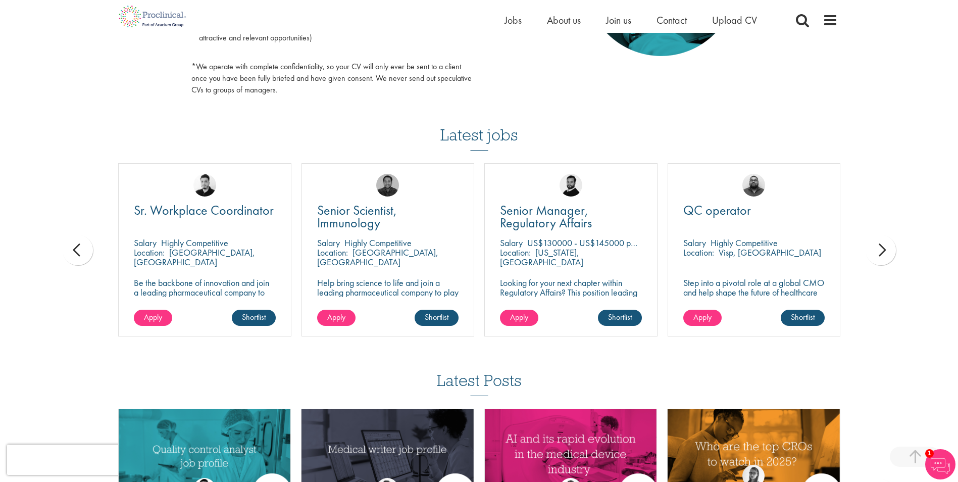
click at [883, 255] on div "next" at bounding box center [880, 250] width 30 height 30
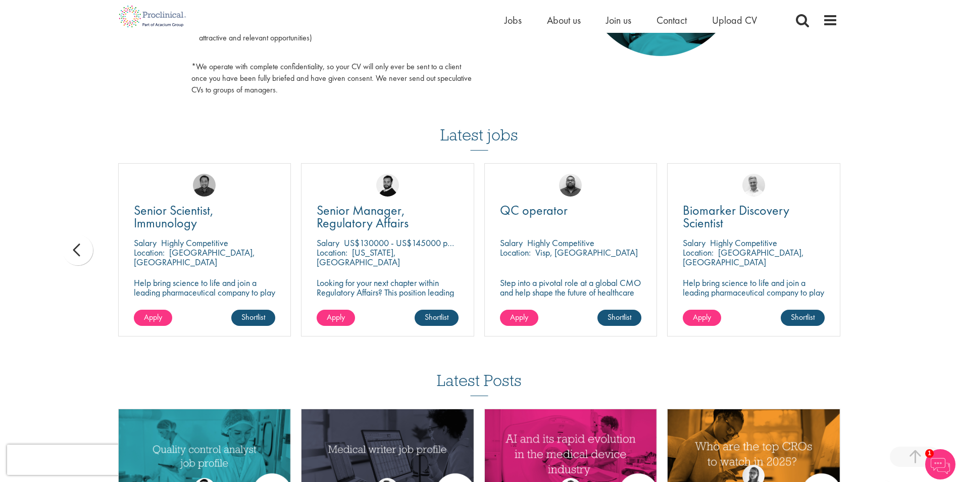
click at [883, 254] on div "You are here: Home > Upload CV Upload CV Start getting matched with new jobs as…" at bounding box center [479, 7] width 958 height 1226
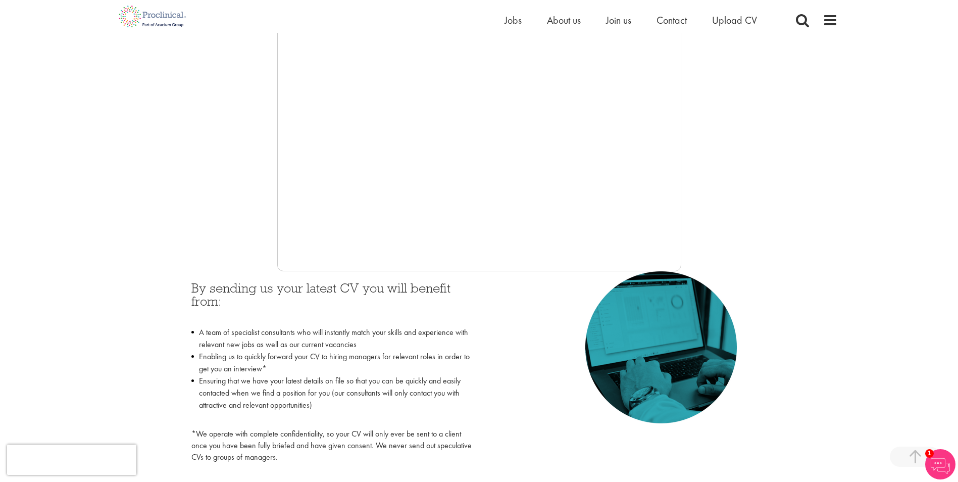
scroll to position [252, 0]
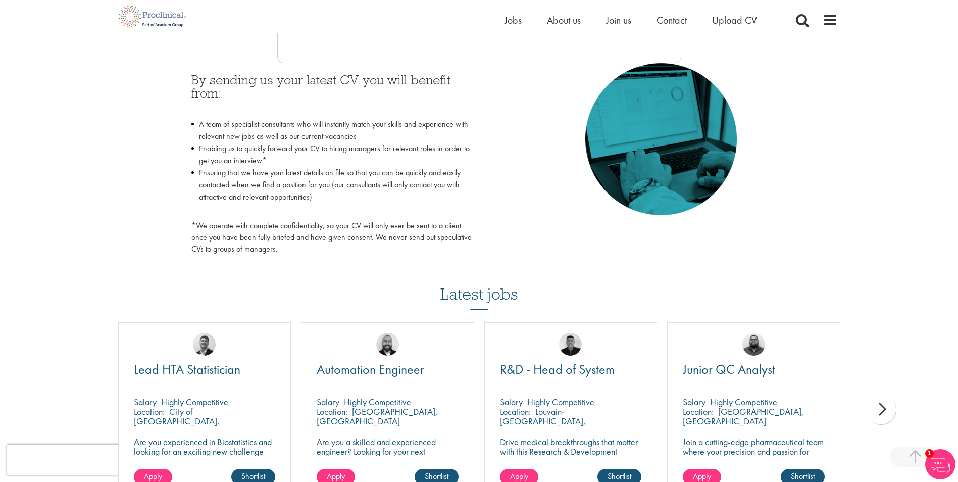
scroll to position [505, 0]
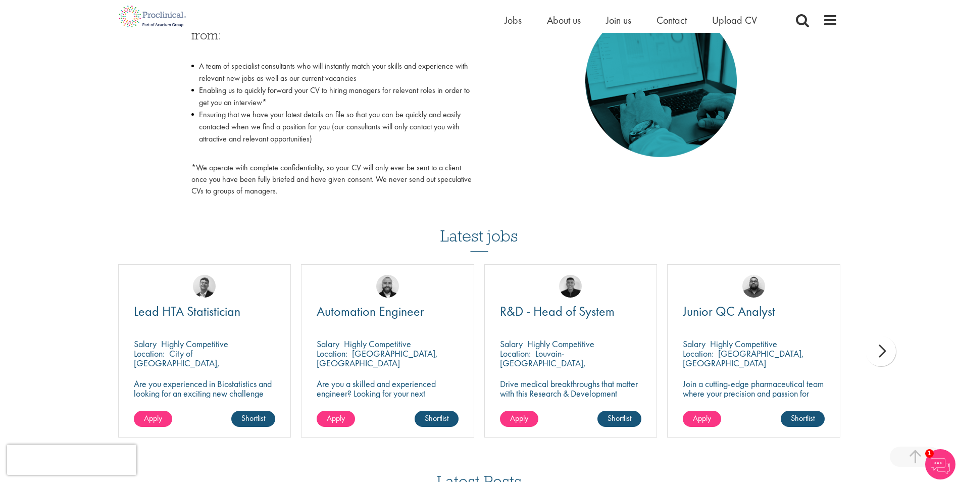
click at [882, 353] on div "next" at bounding box center [880, 351] width 30 height 30
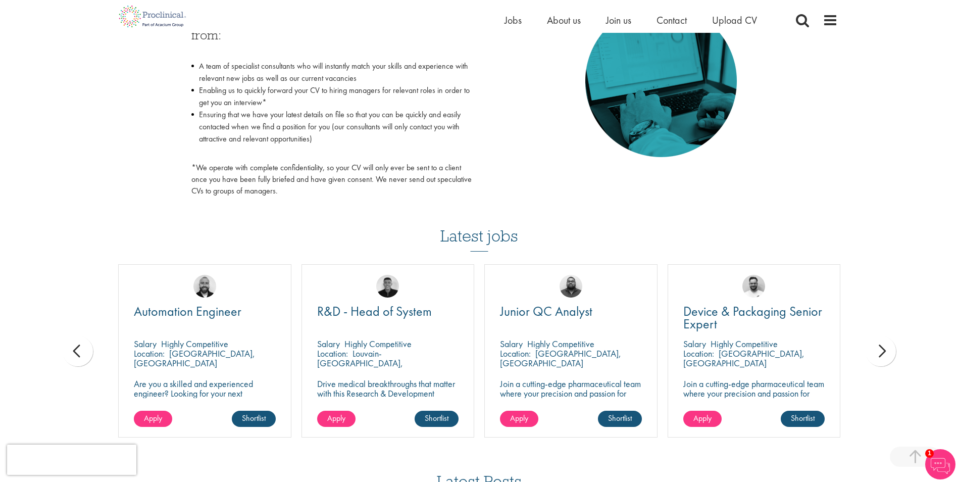
click at [882, 353] on div "next" at bounding box center [880, 351] width 30 height 30
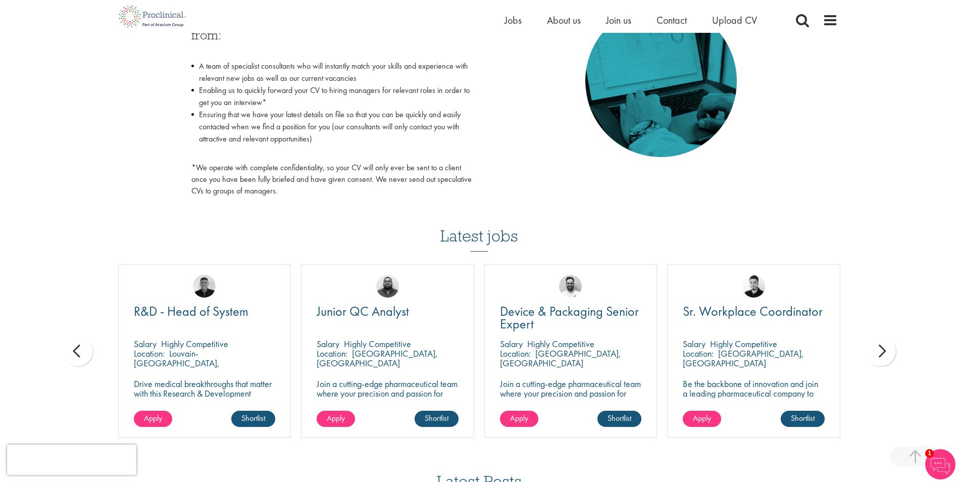
click at [882, 353] on div "next" at bounding box center [880, 351] width 30 height 30
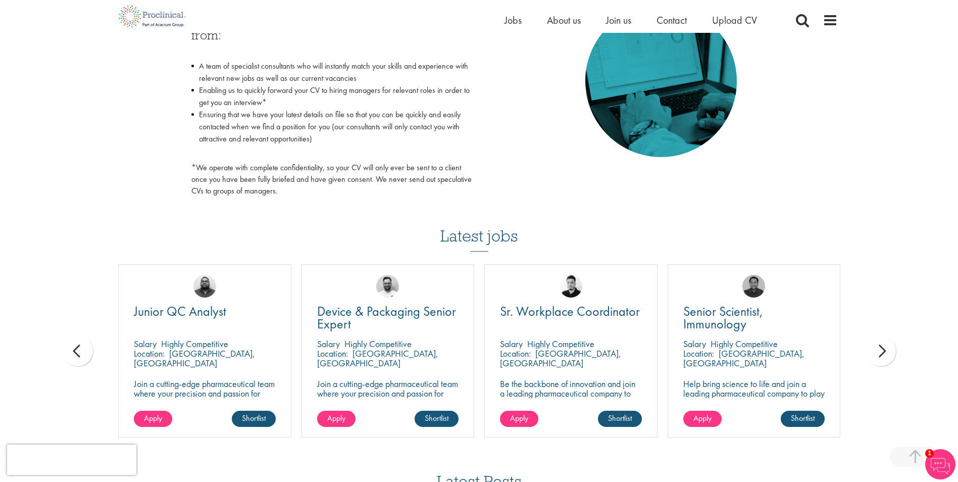
click at [881, 353] on div "next" at bounding box center [880, 351] width 30 height 30
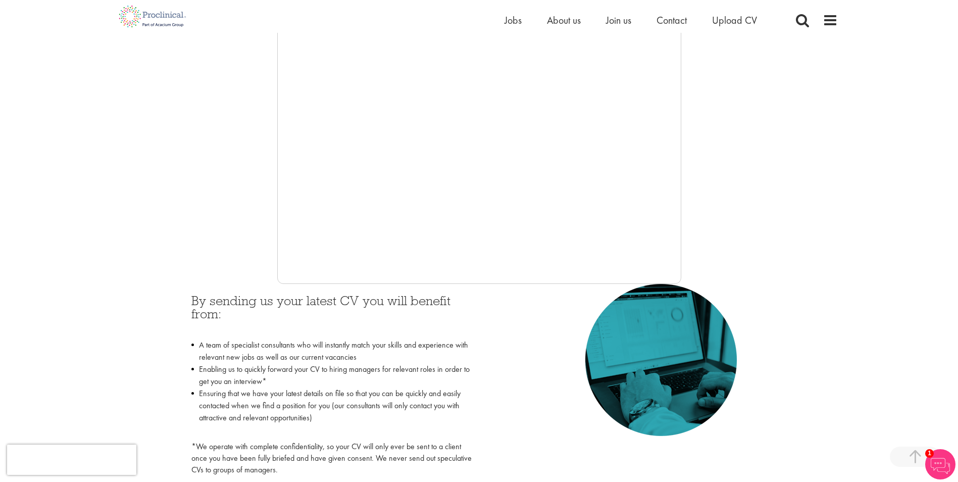
scroll to position [303, 0]
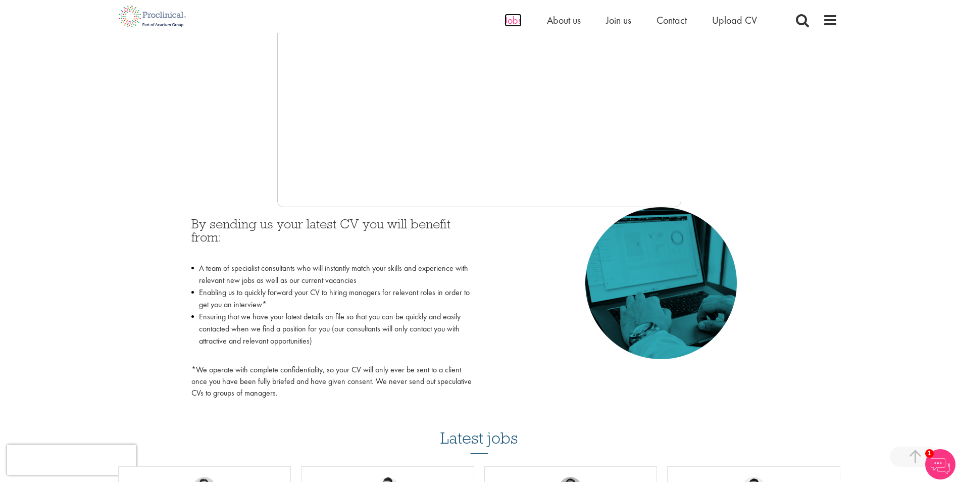
click at [508, 20] on span "Jobs" at bounding box center [512, 20] width 17 height 13
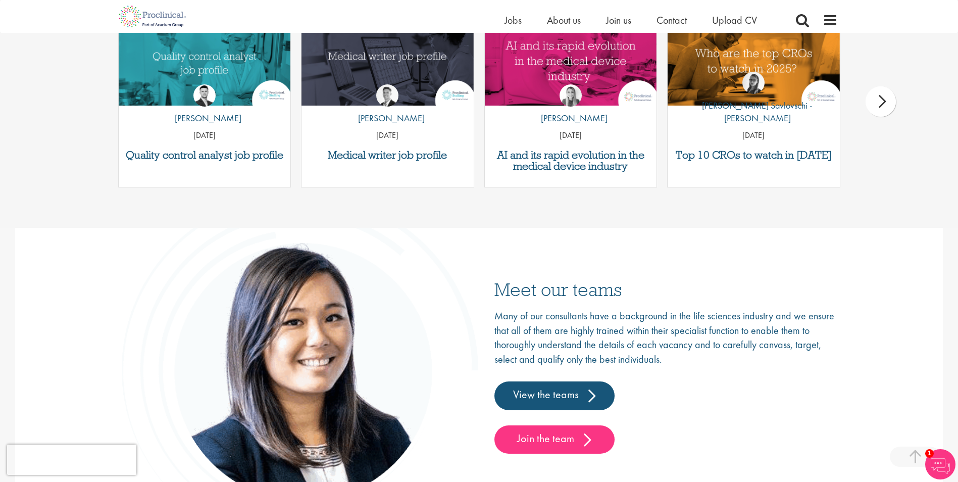
scroll to position [1328, 0]
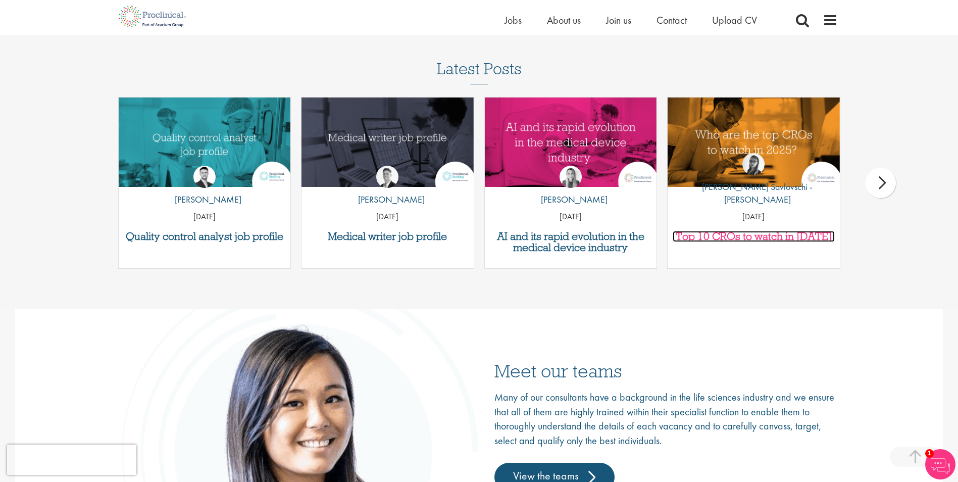
click at [712, 235] on h3 "Top 10 CROs to watch in [DATE]" at bounding box center [753, 236] width 162 height 11
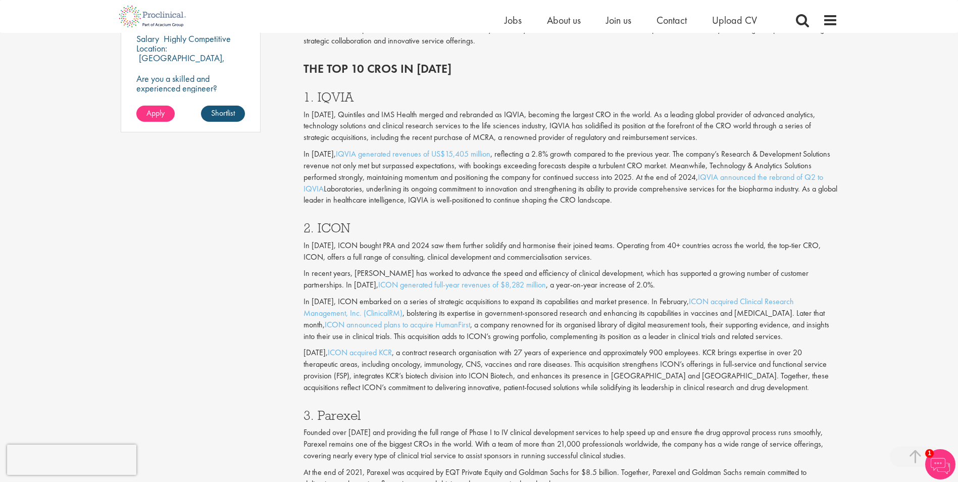
scroll to position [808, 0]
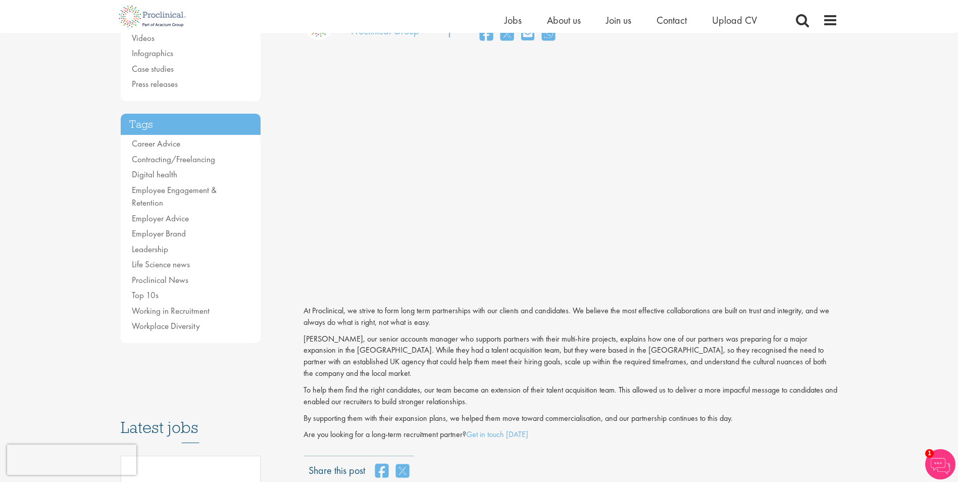
scroll to position [101, 0]
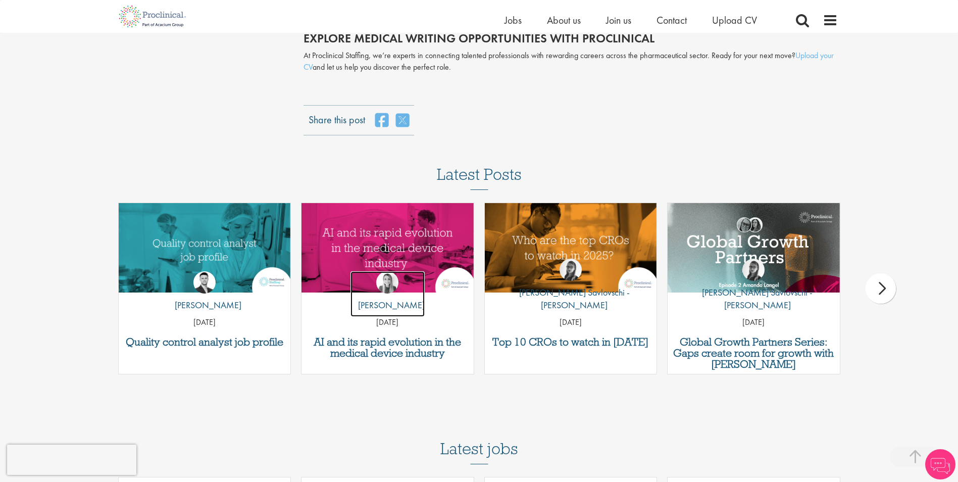
click at [398, 279] on link "by Hannah Burke" at bounding box center [387, 293] width 74 height 45
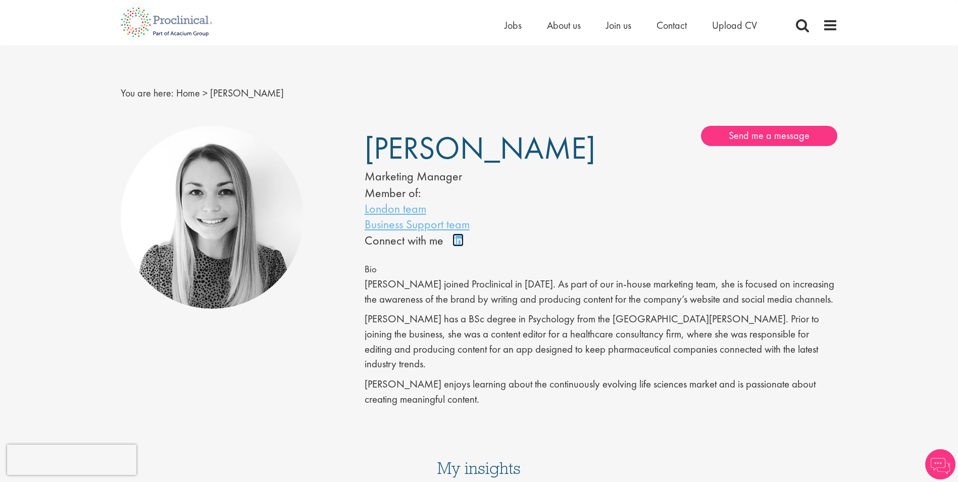
click at [460, 244] on link "Connect on LinkedIn" at bounding box center [461, 244] width 18 height 0
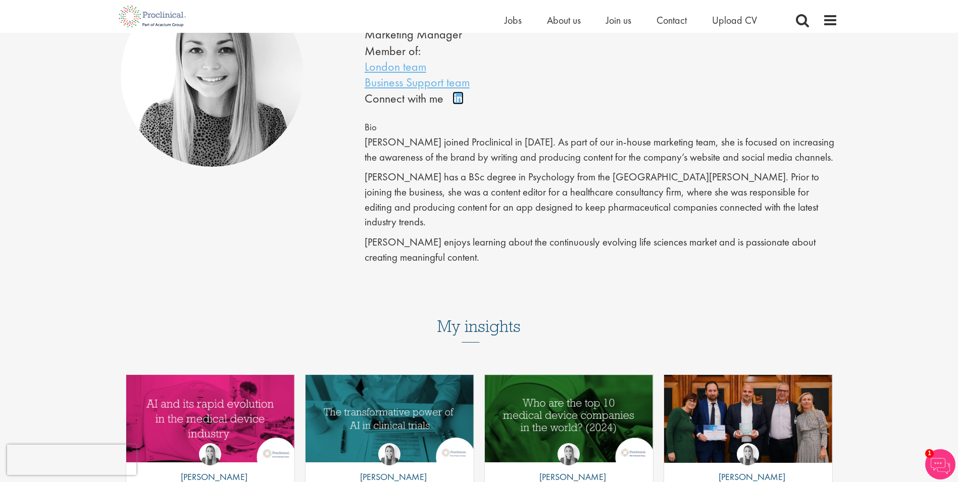
scroll to position [303, 0]
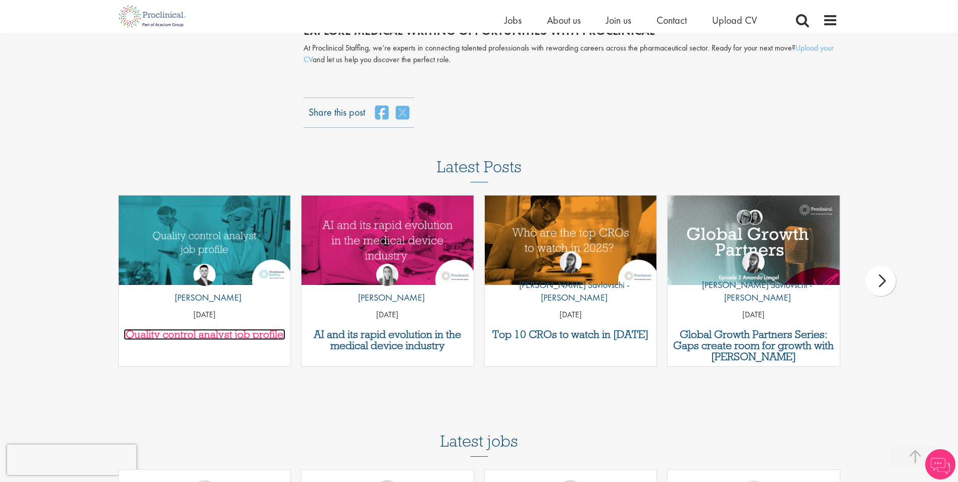
click at [218, 332] on h3 "Quality control analyst job profile" at bounding box center [205, 334] width 162 height 11
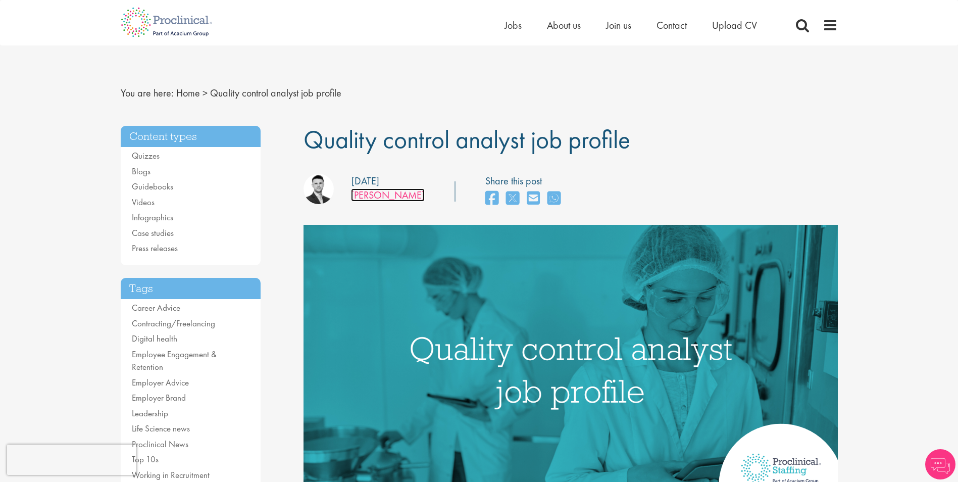
click at [381, 196] on link "Joshua Godden" at bounding box center [388, 194] width 74 height 13
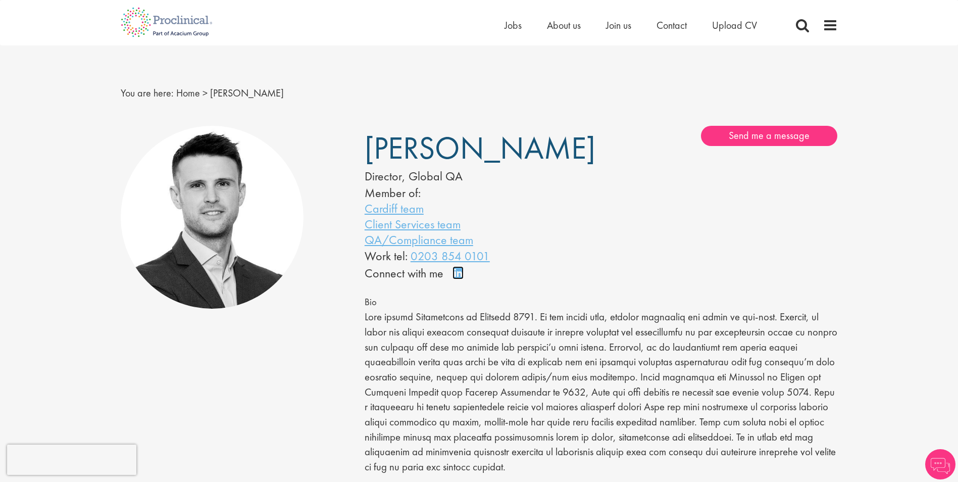
click at [460, 277] on link "Connect on LinkedIn" at bounding box center [461, 277] width 18 height 0
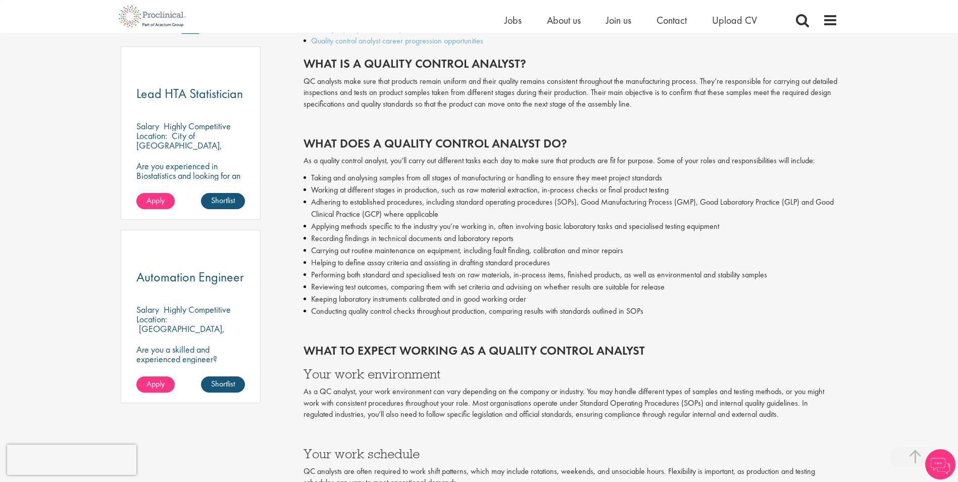
scroll to position [656, 0]
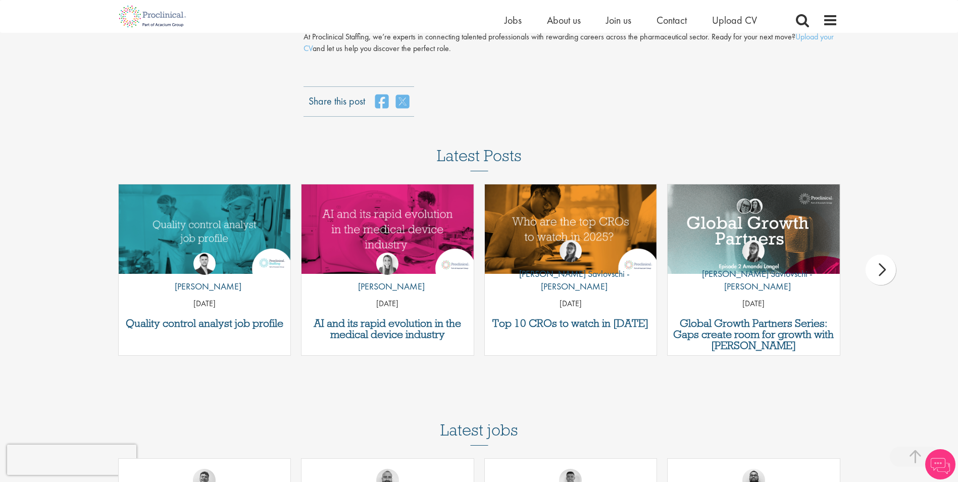
click at [887, 273] on div "next" at bounding box center [880, 269] width 30 height 30
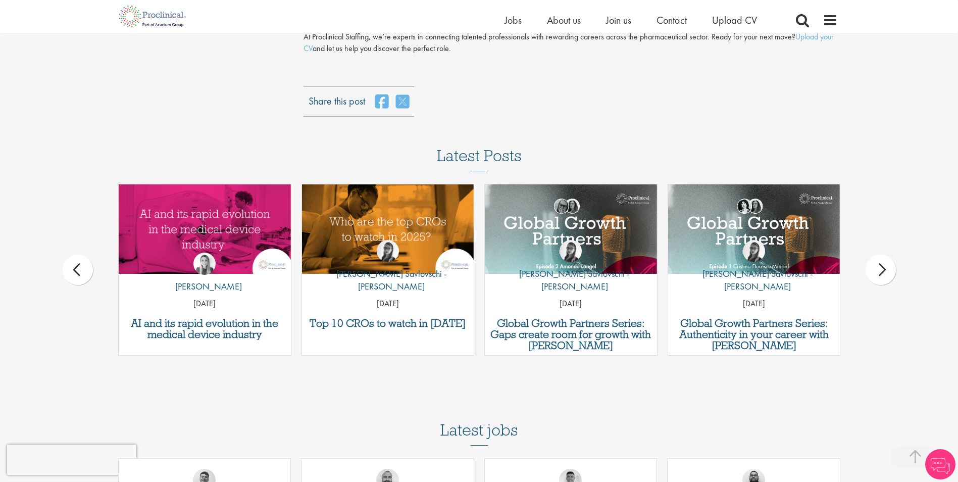
click at [886, 273] on div "next" at bounding box center [880, 269] width 30 height 30
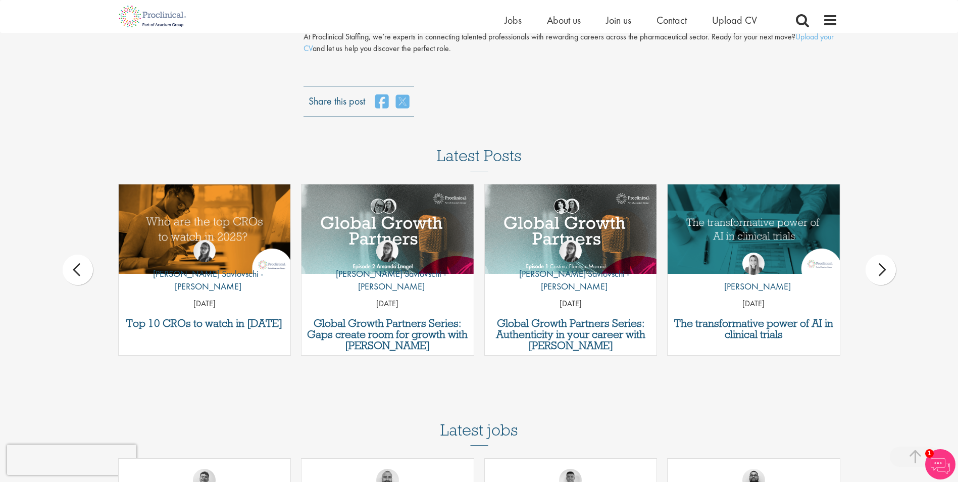
click at [884, 273] on div "next" at bounding box center [880, 269] width 30 height 30
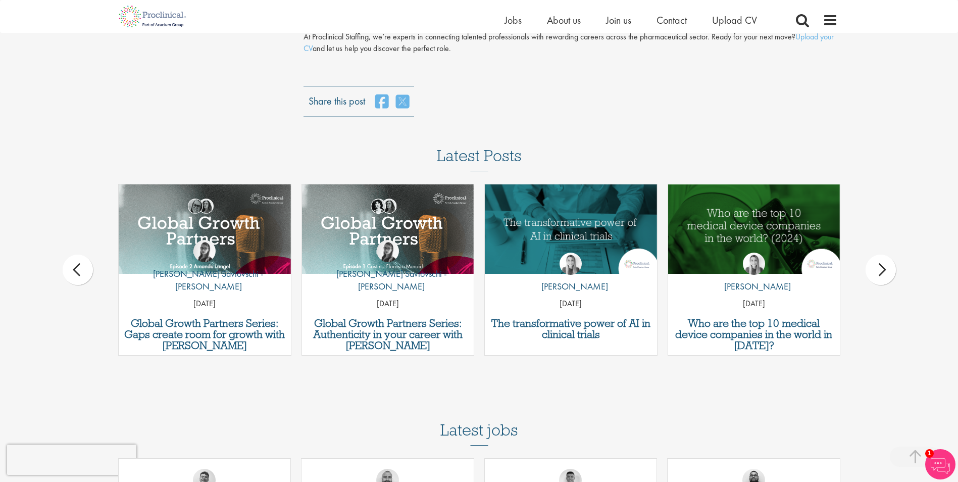
click at [884, 273] on div "next" at bounding box center [880, 269] width 30 height 30
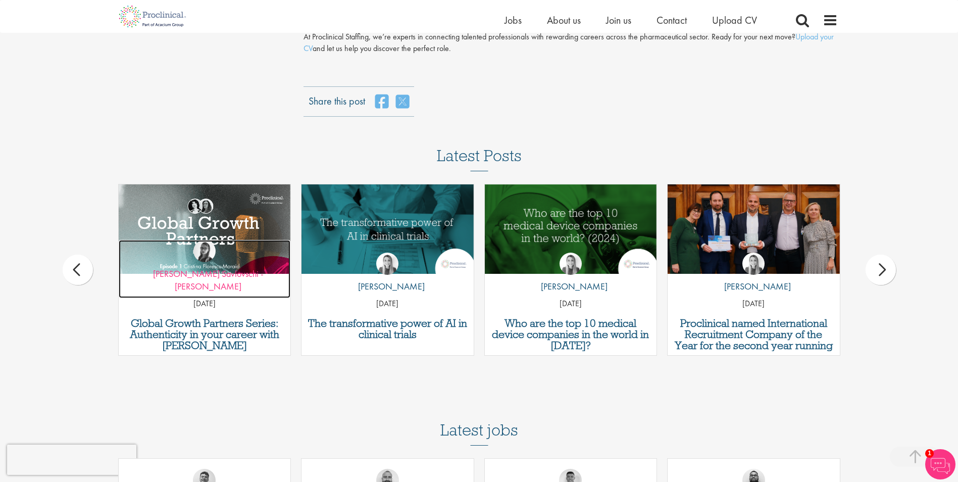
click at [219, 286] on p "by Theodora Savlovschi - Wicks" at bounding box center [205, 280] width 172 height 26
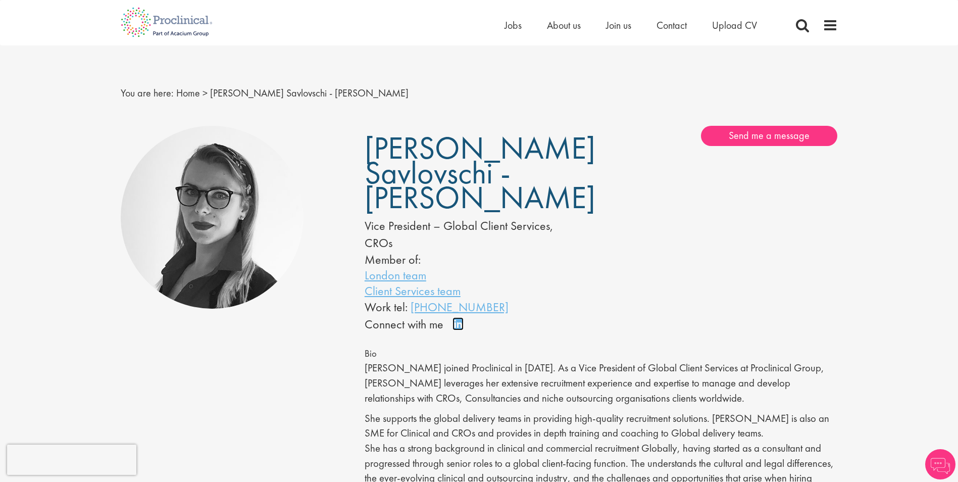
click at [458, 328] on link "Connect on LinkedIn" at bounding box center [461, 328] width 18 height 0
